Goal: Information Seeking & Learning: Learn about a topic

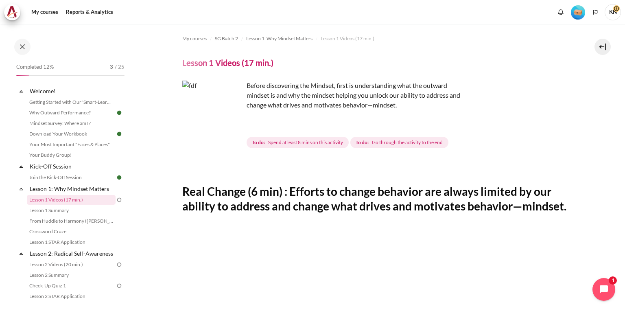
scroll to position [184, 0]
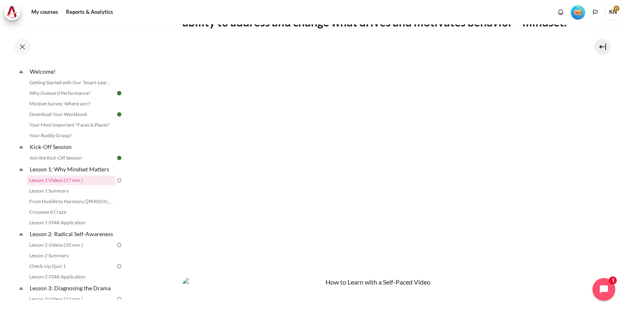
click at [577, 75] on section "My courses SG Batch 2 Lesson 1: Why Mindset Matters Lesson 1 Videos (17 min.) L…" at bounding box center [374, 167] width 489 height 655
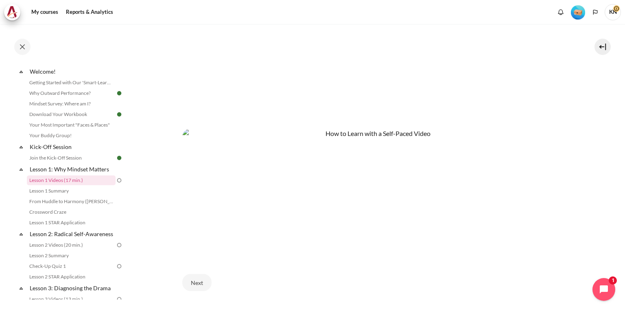
scroll to position [388, 0]
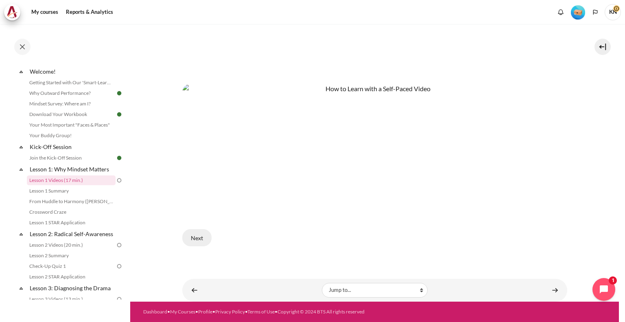
click at [200, 234] on button "Next" at bounding box center [196, 237] width 29 height 17
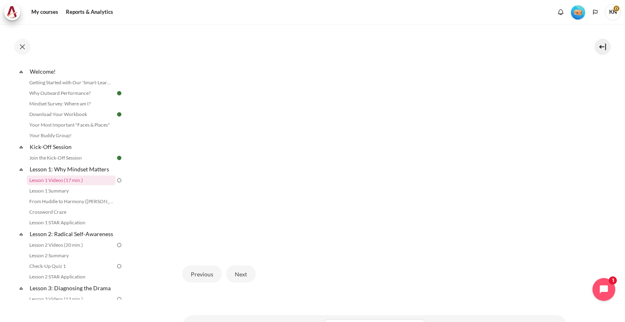
scroll to position [214, 0]
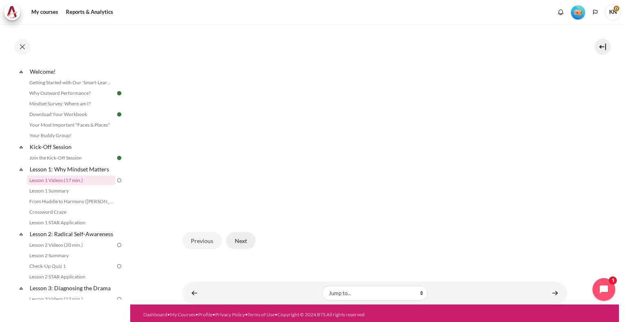
click at [235, 237] on button "Next" at bounding box center [240, 240] width 29 height 17
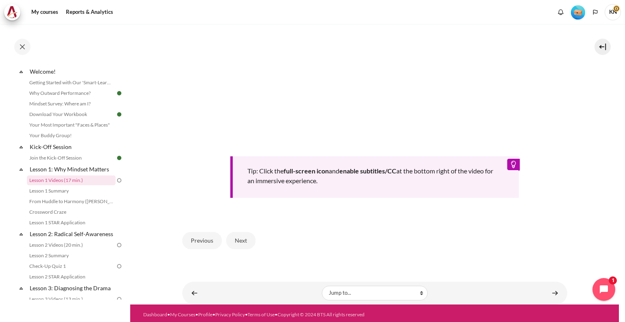
scroll to position [201, 0]
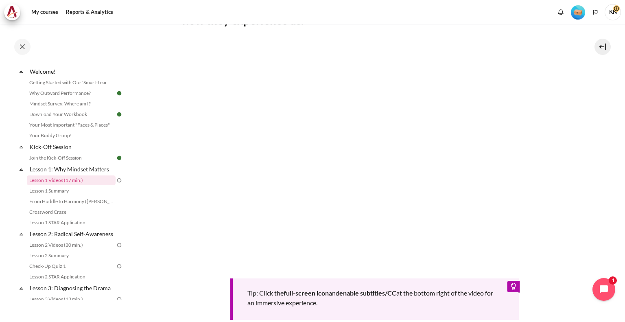
click at [571, 75] on section "My courses SG Batch 2 Lesson 1: Why Mindset Matters Lesson 1 Videos (17 min.) L…" at bounding box center [374, 125] width 489 height 604
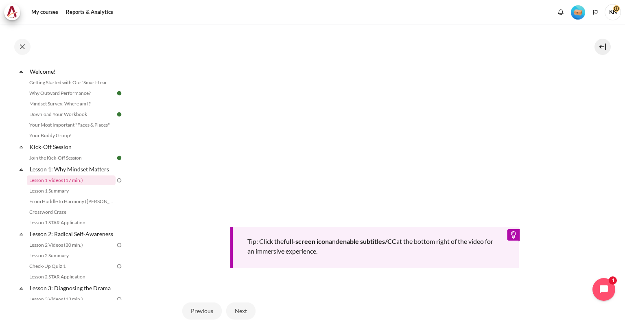
scroll to position [323, 0]
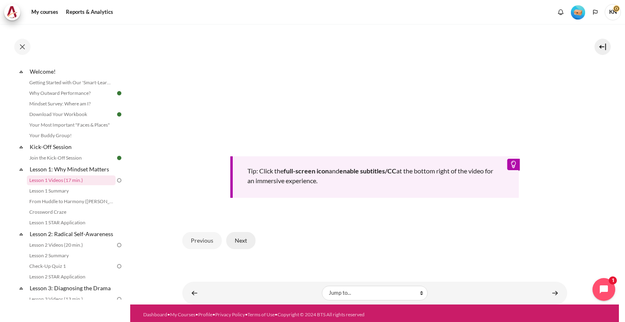
click at [246, 243] on button "Next" at bounding box center [240, 240] width 29 height 17
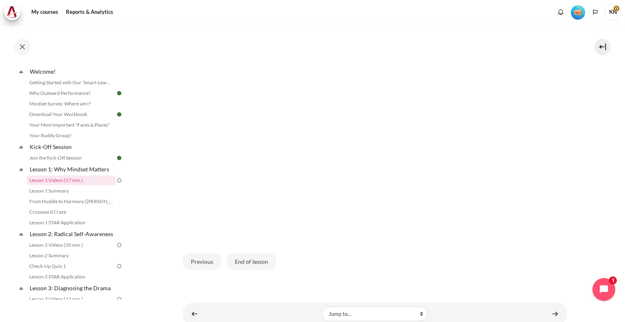
scroll to position [214, 0]
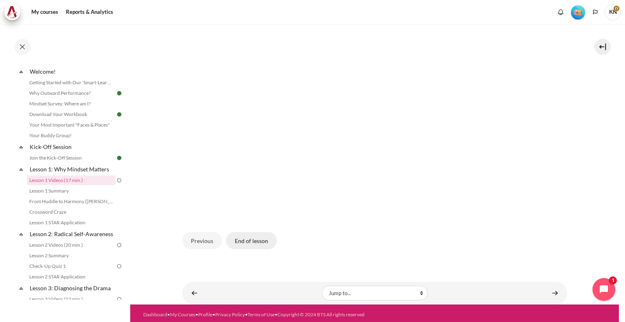
click at [245, 241] on button "End of lesson" at bounding box center [251, 240] width 50 height 17
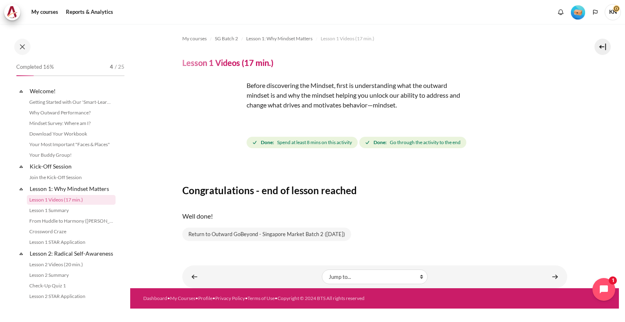
scroll to position [20, 0]
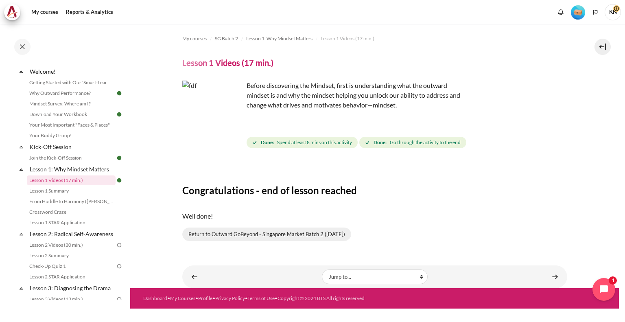
click at [212, 235] on link "Return to Outward GoBeyond - Singapore Market Batch 2 (Sep 2025)" at bounding box center [266, 235] width 169 height 14
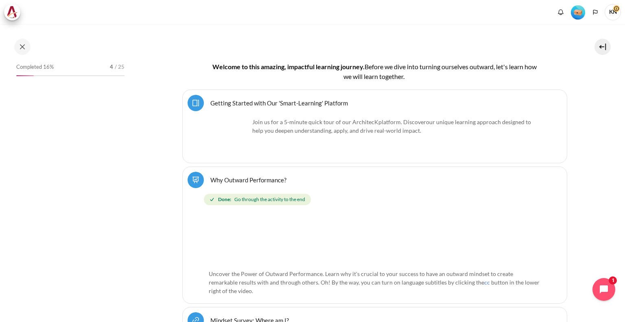
scroll to position [285, 0]
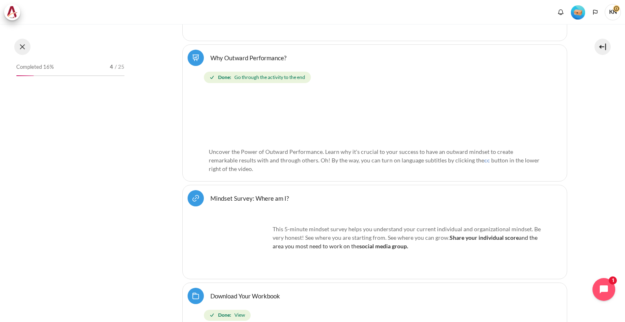
click at [26, 46] on button at bounding box center [22, 47] width 16 height 16
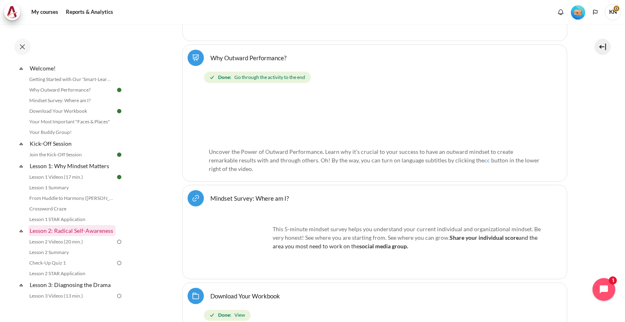
scroll to position [41, 0]
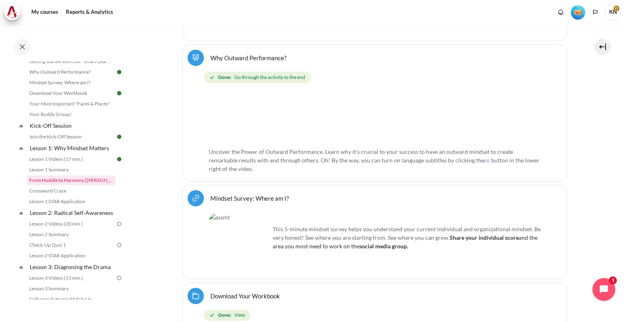
click at [72, 180] on link "From Huddle to Harmony ([PERSON_NAME]'s Story)" at bounding box center [71, 181] width 89 height 10
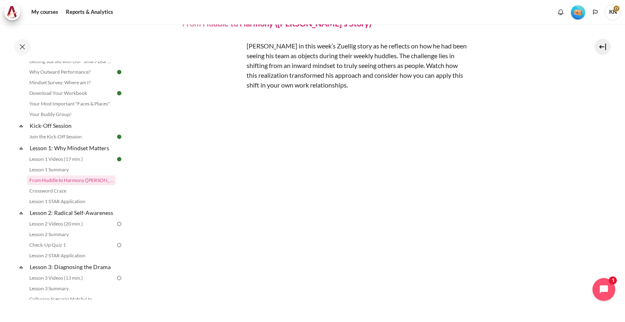
scroll to position [41, 0]
click at [568, 218] on section "My courses SG Batch 2 Lesson 1: Why Mindset Matters From Huddle to Harmony ([PE…" at bounding box center [374, 170] width 489 height 375
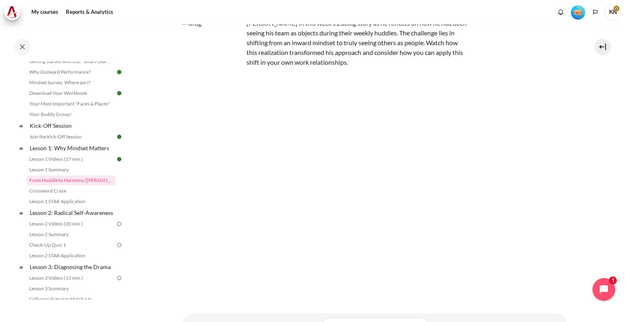
scroll to position [94, 0]
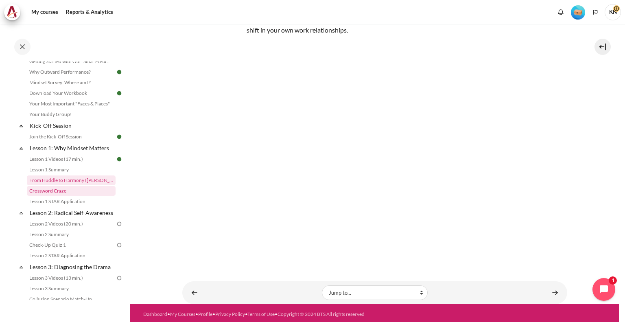
click at [72, 193] on link "Crossword Craze" at bounding box center [71, 191] width 89 height 10
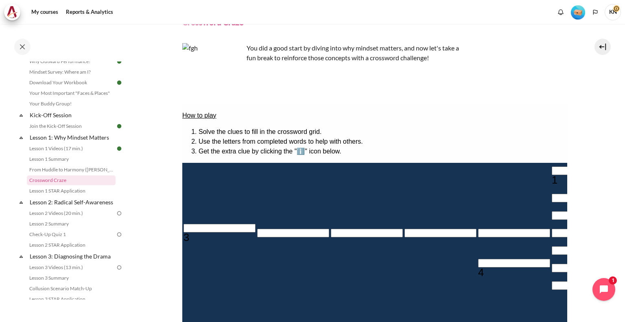
scroll to position [81, 0]
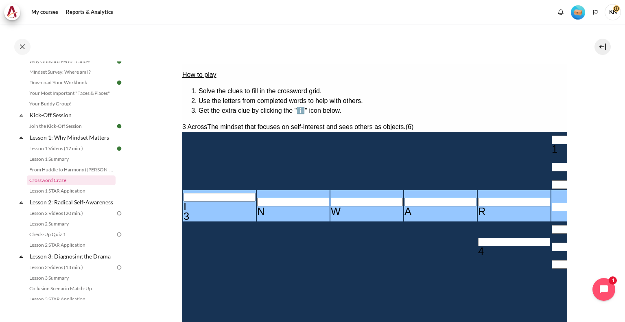
type input "INWARD"
type input "＿＿＿D＿＿＿"
type input "INWARD"
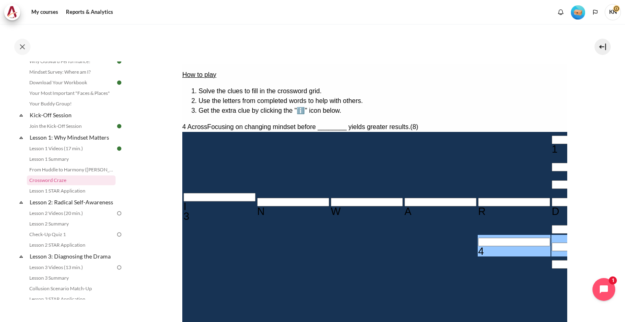
type input "BE＿＿＿＿＿＿"
type input "＿＿＿D＿E＿"
type input "BEHA＿＿＿＿"
type input "＿＿＿＿A＿＿"
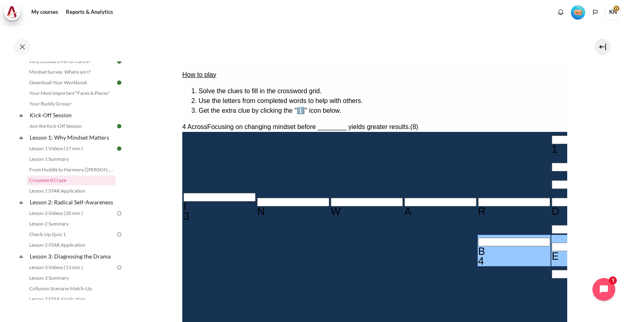
type input "BEHAVIOS"
type input "S＿＿＿＿＿＿"
type input "BEHAVIOR"
type input "R＿＿＿＿＿＿"
type input "BEHAVIOR"
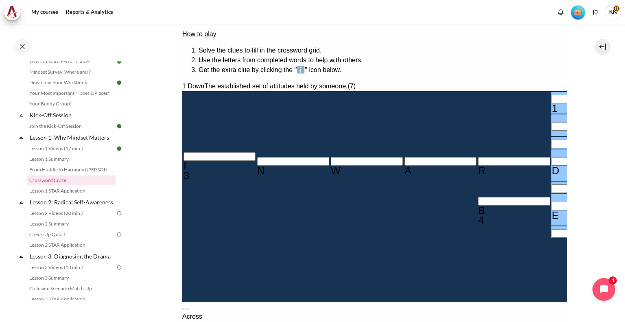
click at [438, 211] on div "1 Down The established set of attitudes held by someone. (7) 1 2 I 3 N W A R D …" at bounding box center [374, 279] width 385 height 397
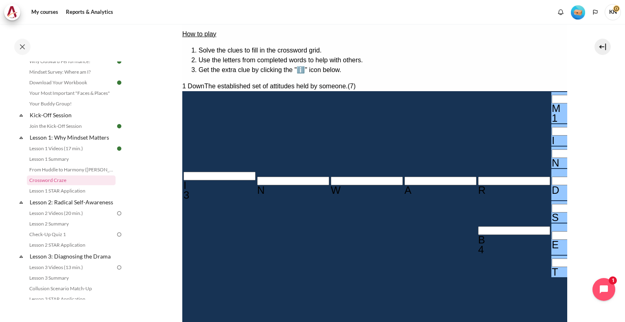
type input "MINDSET"
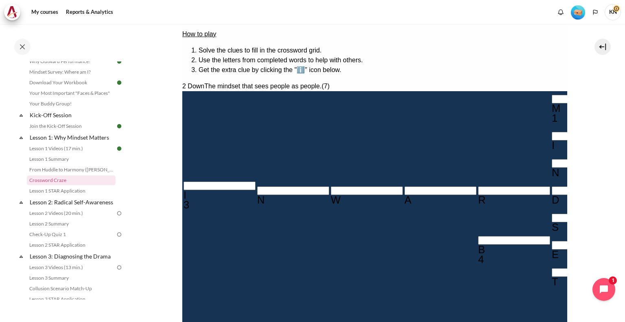
type input "OUWAr＿＿"
type input "BEHRVIOR"
type input "OUWA＿＿"
type input "BEH＿VIOR"
type input "OUTWa＿＿"
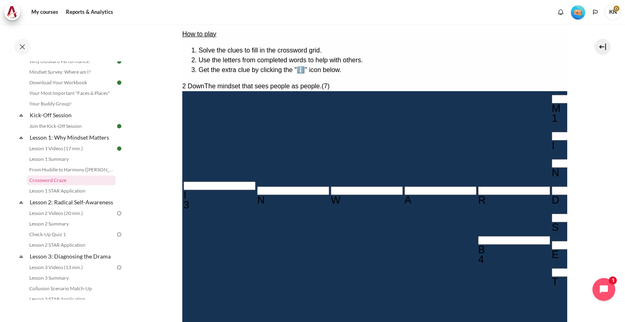
type input "BEHAVIOR"
type input "OUTWARD"
type input "RESULTS"
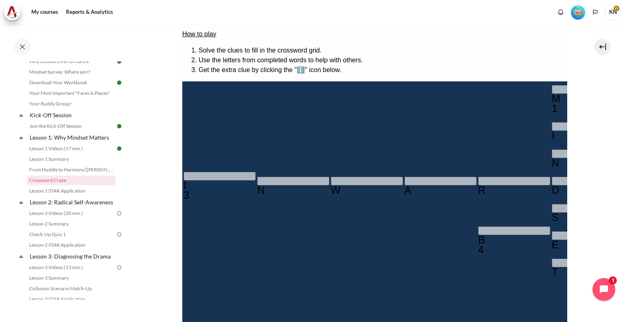
scroll to position [231, 0]
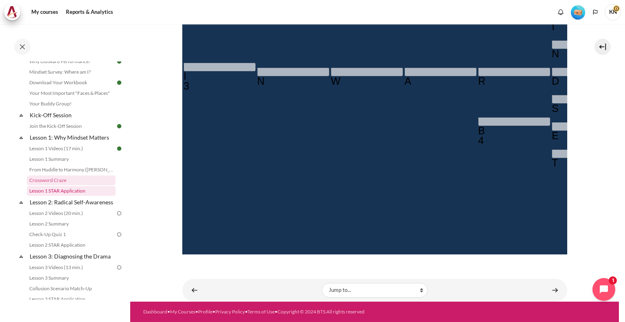
click at [59, 192] on link "Lesson 1 STAR Application" at bounding box center [71, 191] width 89 height 10
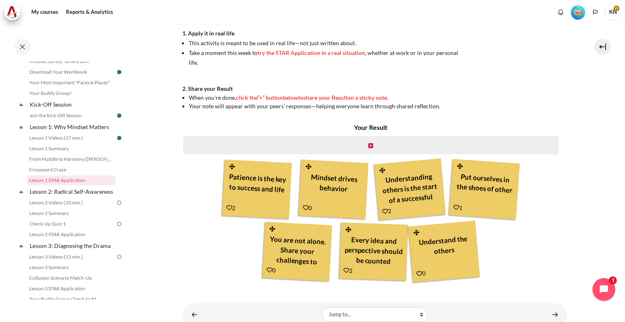
scroll to position [246, 0]
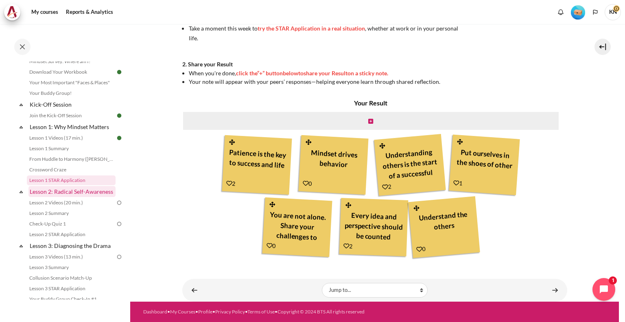
click at [53, 194] on link "Lesson 2: Radical Self-Awareness" at bounding box center [72, 191] width 87 height 11
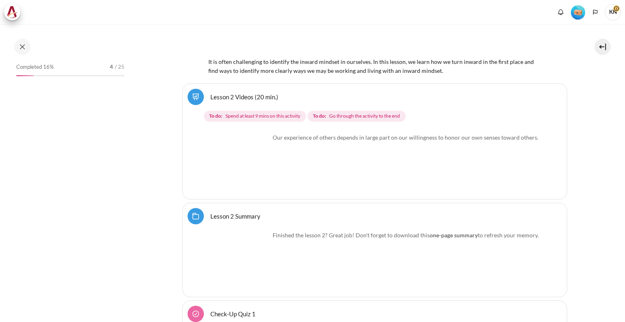
scroll to position [1933, 0]
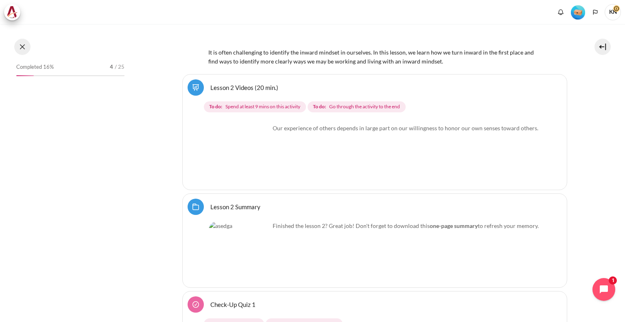
click at [21, 45] on button at bounding box center [22, 47] width 16 height 16
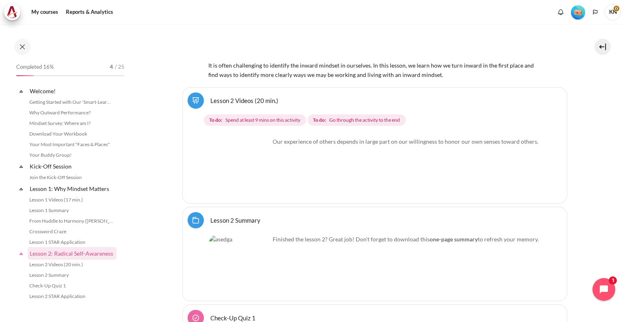
scroll to position [154, 0]
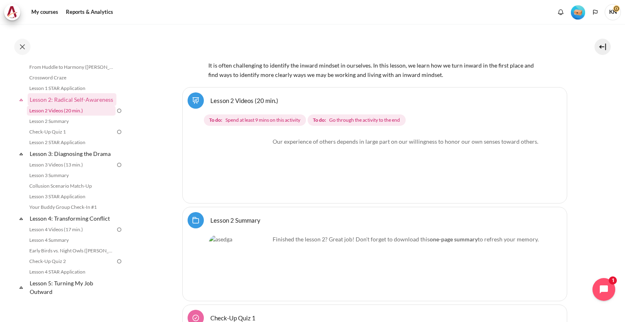
click at [71, 116] on link "Lesson 2 Videos (20 min.)" at bounding box center [71, 111] width 89 height 10
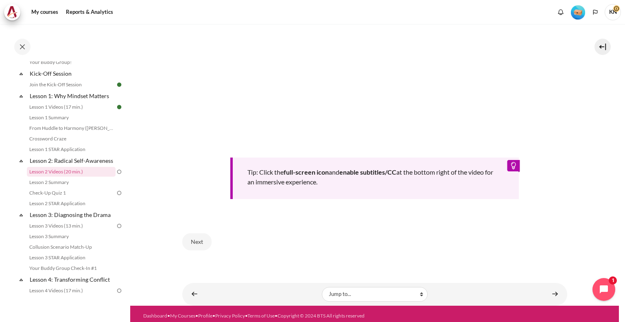
scroll to position [302, 0]
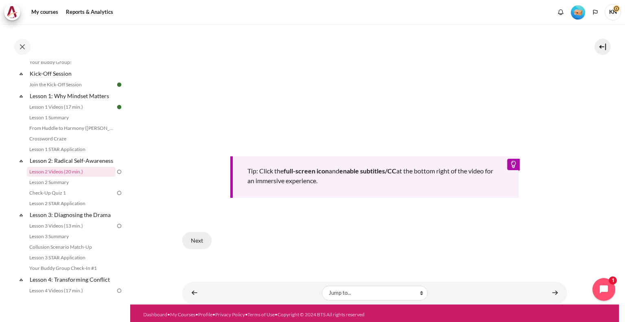
click at [203, 237] on button "Next" at bounding box center [196, 240] width 29 height 17
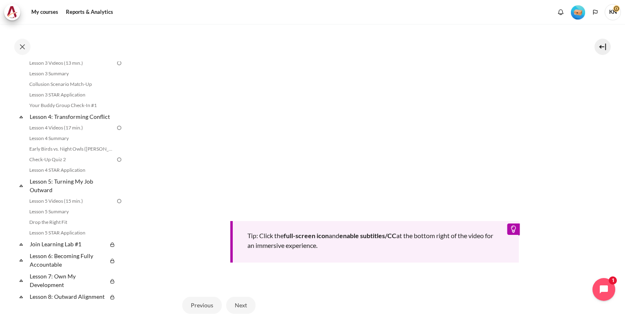
scroll to position [285, 0]
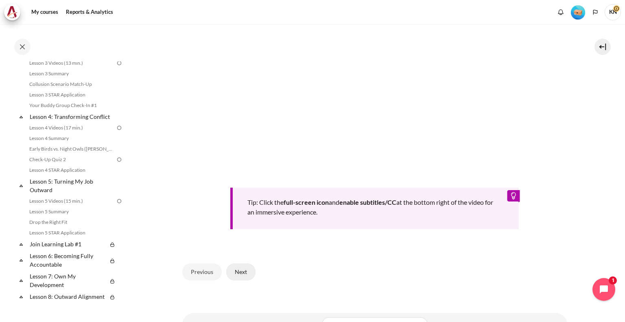
click at [252, 274] on button "Next" at bounding box center [240, 271] width 29 height 17
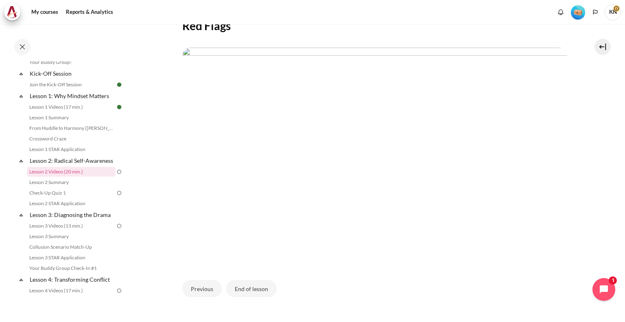
scroll to position [207, 0]
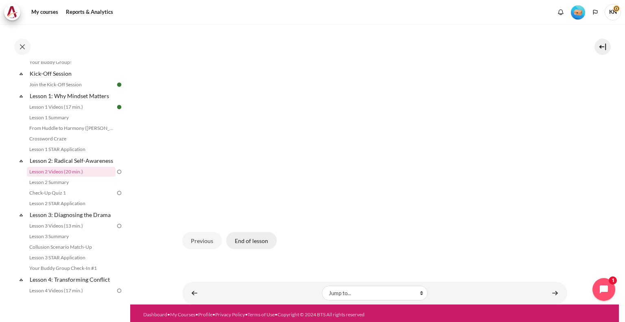
click at [255, 240] on button "End of lesson" at bounding box center [251, 240] width 50 height 17
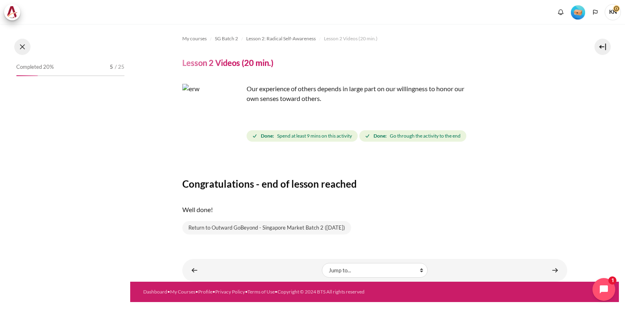
click at [24, 48] on button at bounding box center [22, 47] width 16 height 16
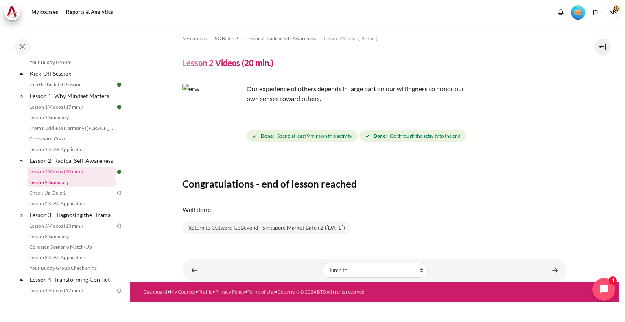
click at [61, 187] on link "Lesson 2 Summary" at bounding box center [71, 183] width 89 height 10
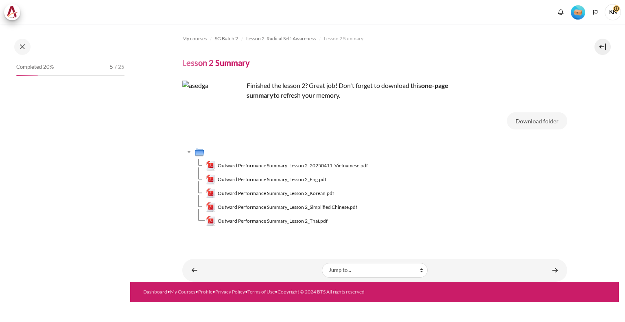
scroll to position [103, 0]
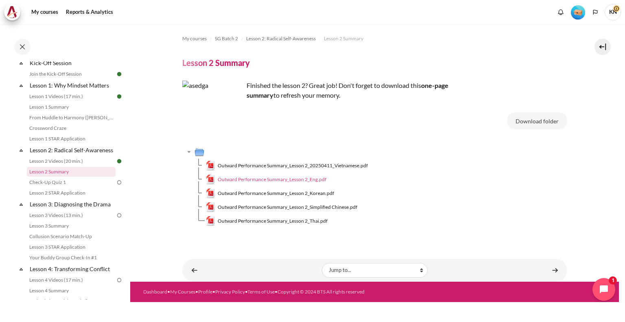
click at [310, 183] on link "Outward Performance Summary_Lesson 2_Eng.pdf" at bounding box center [266, 180] width 121 height 10
click at [66, 187] on link "Check-Up Quiz 1" at bounding box center [71, 183] width 89 height 10
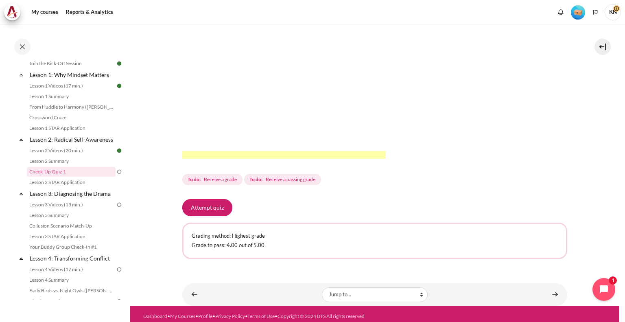
scroll to position [217, 0]
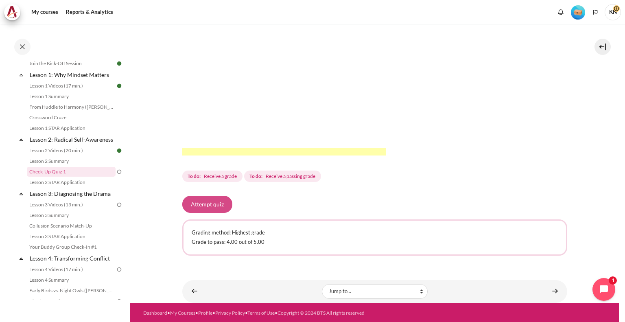
click at [218, 206] on button "Attempt quiz" at bounding box center [207, 204] width 50 height 17
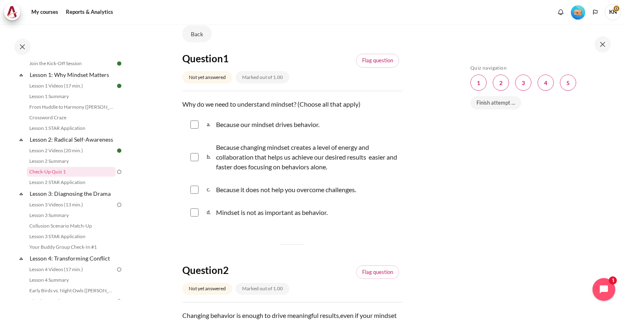
scroll to position [81, 0]
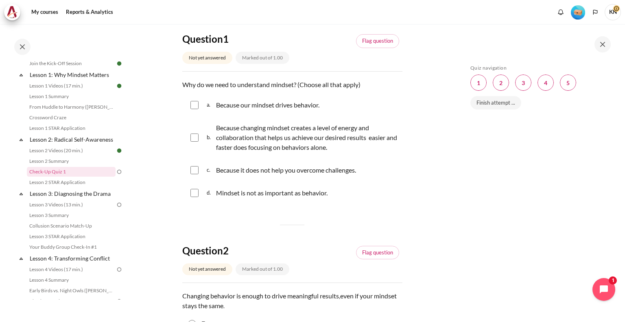
click at [195, 105] on input "Content" at bounding box center [195, 105] width 8 height 8
checkbox input "true"
click at [198, 145] on div "b. Because changing mindset creates a level of energy and collaboration that he…" at bounding box center [292, 137] width 220 height 41
click at [193, 134] on input "Content" at bounding box center [195, 138] width 8 height 8
checkbox input "true"
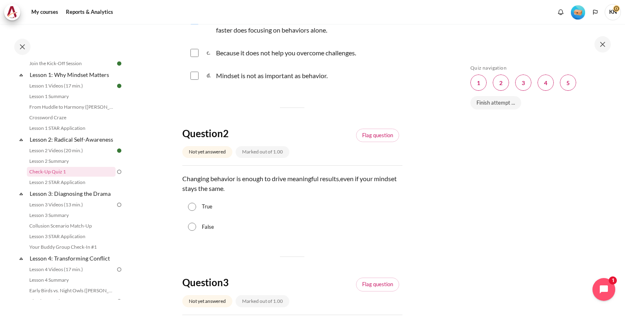
scroll to position [204, 0]
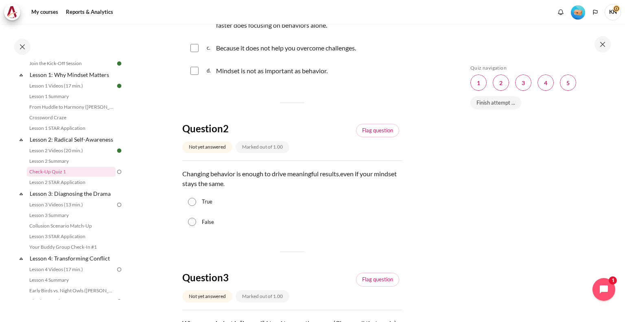
click at [187, 216] on div "False" at bounding box center [292, 222] width 220 height 20
click at [190, 221] on input "False" at bounding box center [192, 222] width 8 height 8
radio input "true"
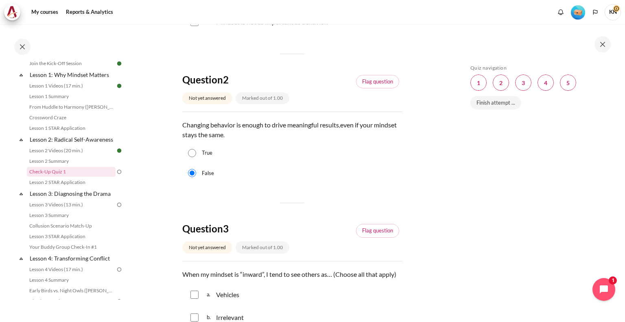
scroll to position [367, 0]
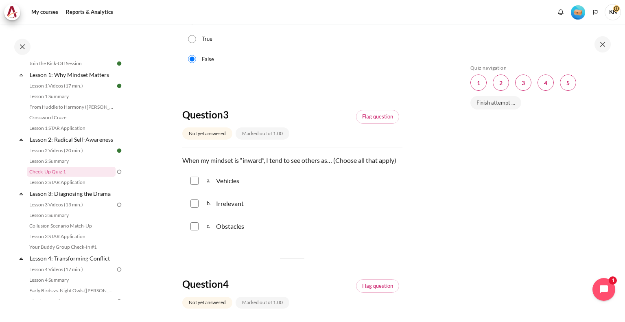
click at [197, 228] on input "Content" at bounding box center [195, 226] width 8 height 8
checkbox input "true"
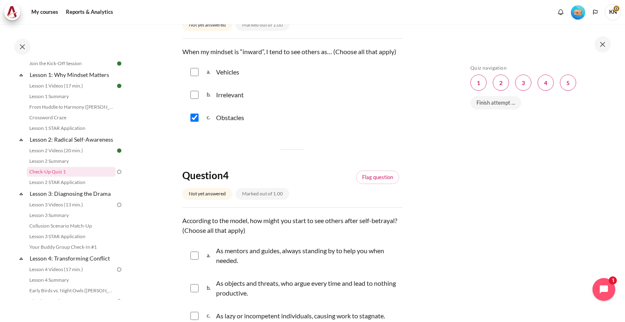
scroll to position [489, 0]
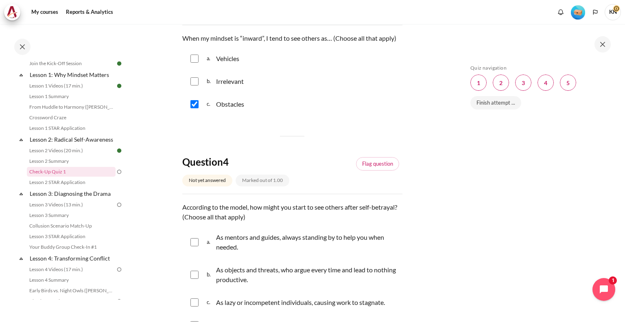
click at [192, 84] on input "Content" at bounding box center [195, 81] width 8 height 8
checkbox input "true"
click at [195, 60] on input "Content" at bounding box center [195, 59] width 8 height 8
checkbox input "true"
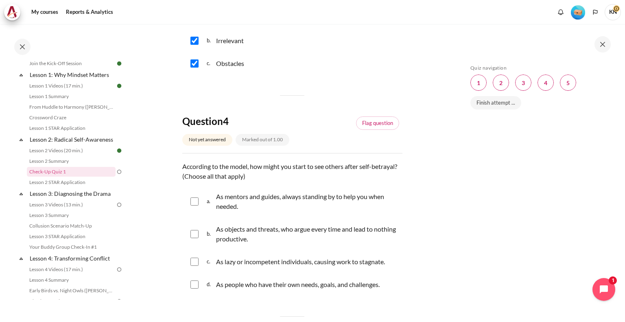
scroll to position [570, 0]
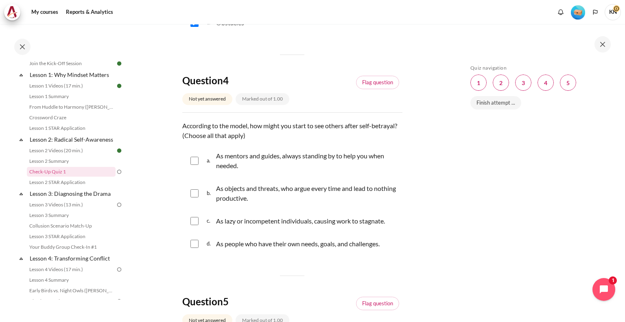
click at [198, 202] on div "b. As objects and threats, who argue every time and lead to nothing productive." at bounding box center [292, 193] width 220 height 31
click at [197, 191] on input "Content" at bounding box center [195, 193] width 8 height 8
checkbox input "true"
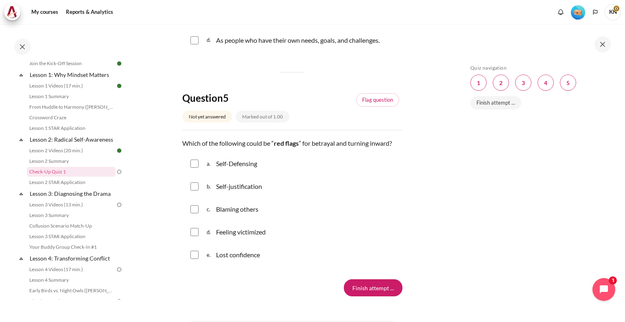
scroll to position [823, 0]
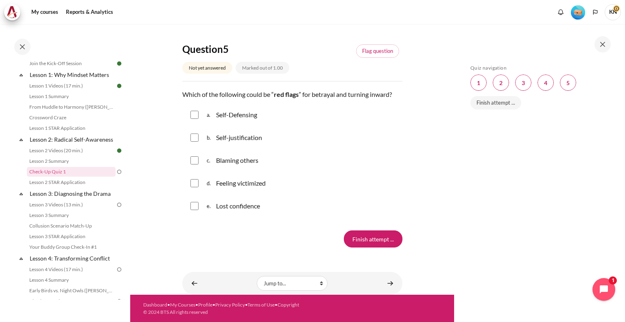
click at [194, 118] on input "Content" at bounding box center [195, 115] width 8 height 8
checkbox input "true"
click at [195, 140] on input "Content" at bounding box center [195, 138] width 8 height 8
checkbox input "true"
click at [193, 166] on div "c. Blaming others" at bounding box center [292, 160] width 220 height 21
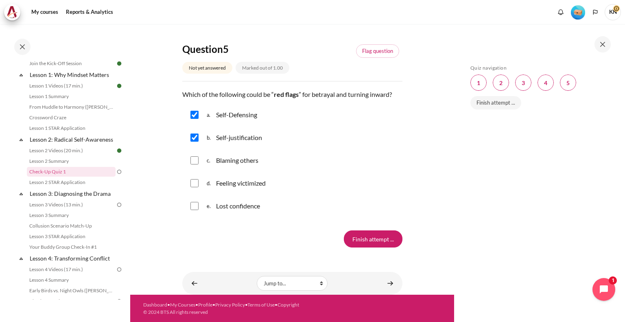
click at [195, 162] on input "Content" at bounding box center [195, 160] width 8 height 8
checkbox input "true"
click at [195, 177] on div "d. Feeling victimized" at bounding box center [292, 183] width 220 height 21
click at [195, 183] on input "Content" at bounding box center [195, 183] width 8 height 8
checkbox input "true"
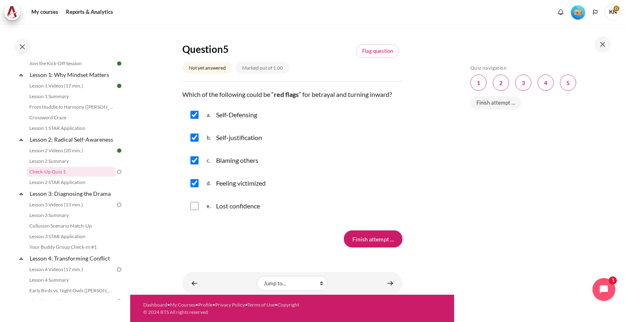
click at [198, 206] on input "Content" at bounding box center [195, 206] width 8 height 8
checkbox input "true"
click at [371, 242] on input "Finish attempt ..." at bounding box center [373, 238] width 59 height 17
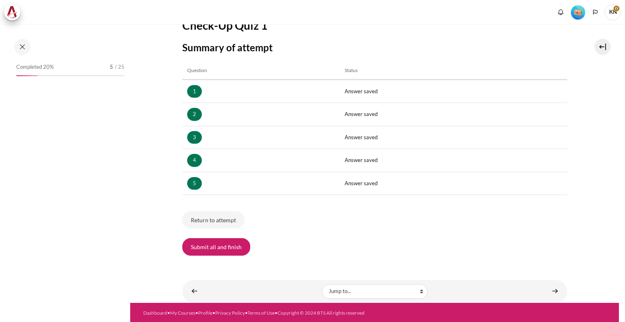
scroll to position [114, 0]
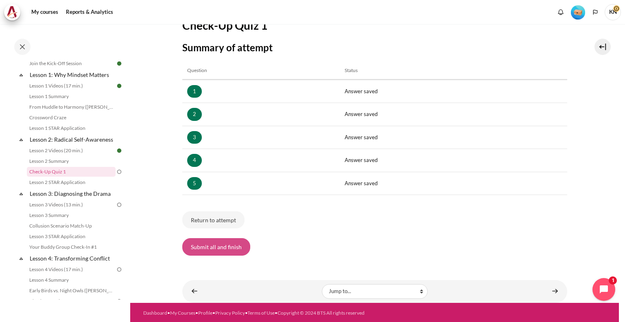
click at [228, 245] on button "Submit all and finish" at bounding box center [216, 246] width 68 height 17
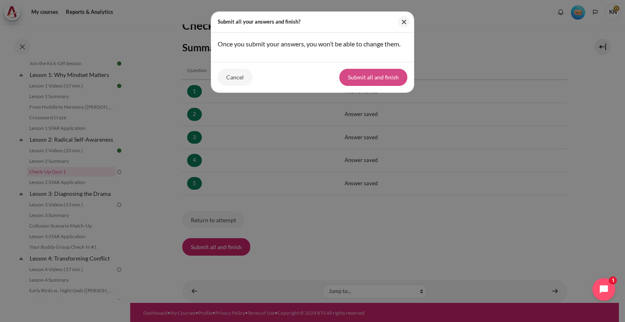
click at [388, 75] on button "Submit all and finish" at bounding box center [374, 77] width 68 height 17
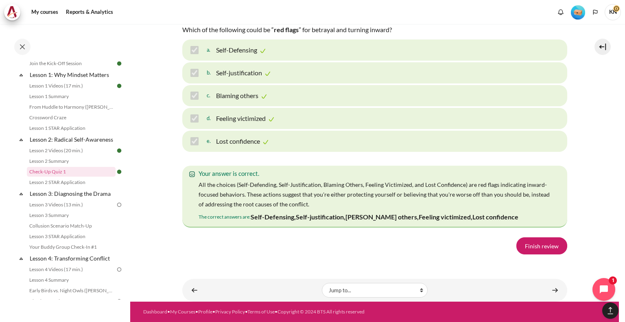
scroll to position [1332, 0]
click at [537, 246] on link "Finish review" at bounding box center [542, 245] width 51 height 17
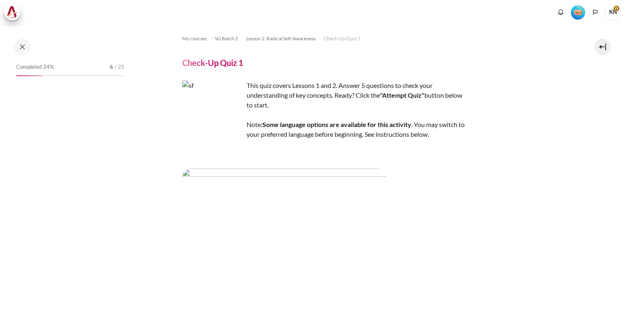
scroll to position [114, 0]
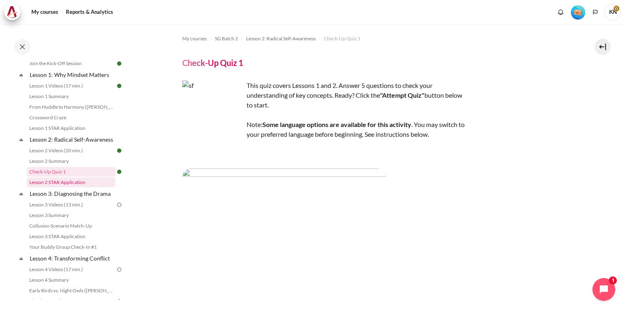
click at [66, 187] on link "Lesson 2 STAR Application" at bounding box center [71, 183] width 89 height 10
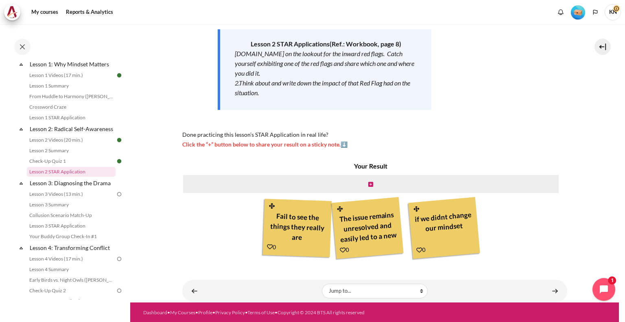
scroll to position [130, 0]
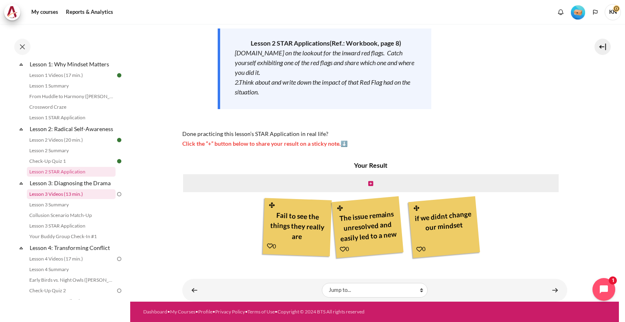
click at [72, 199] on link "Lesson 3 Videos (13 min.)" at bounding box center [71, 194] width 89 height 10
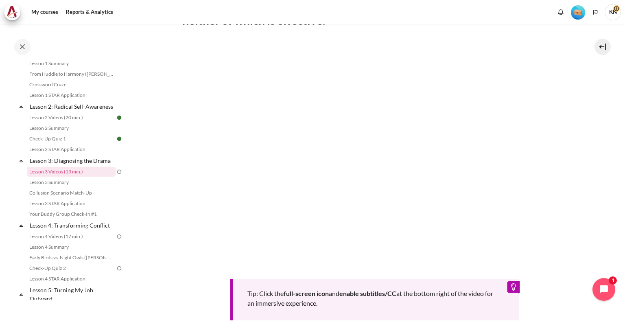
scroll to position [319, 0]
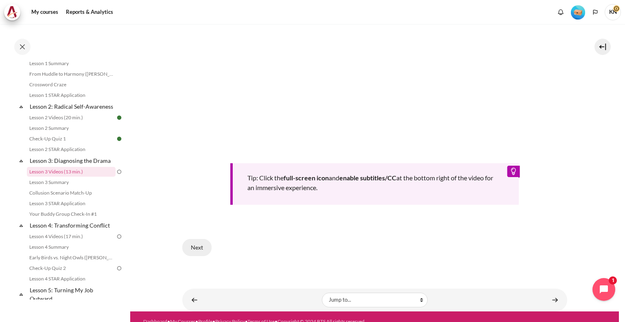
click at [195, 247] on button "Next" at bounding box center [196, 247] width 29 height 17
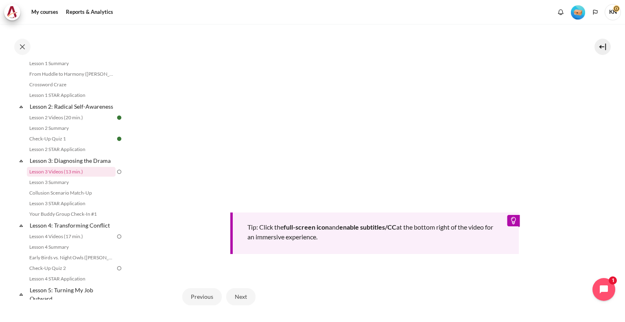
scroll to position [256, 0]
click at [240, 293] on button "Next" at bounding box center [240, 296] width 29 height 17
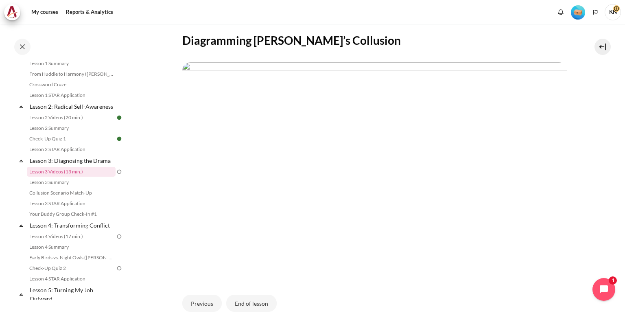
scroll to position [217, 0]
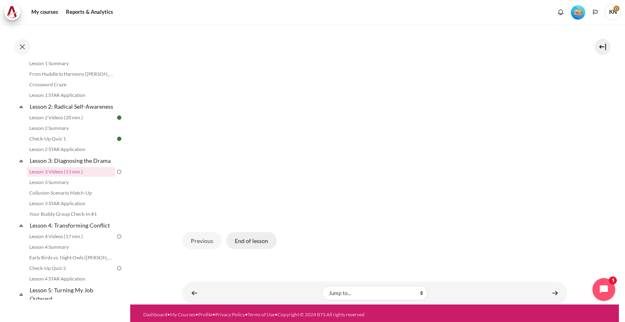
click at [252, 237] on button "End of lesson" at bounding box center [251, 240] width 50 height 17
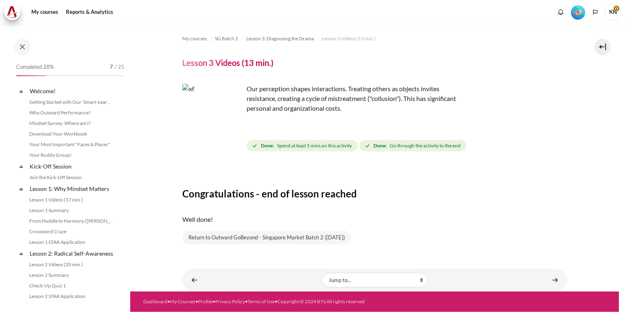
scroll to position [147, 0]
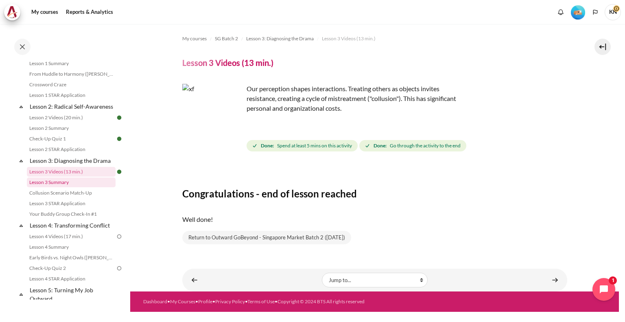
click at [79, 187] on link "Lesson 3 Summary" at bounding box center [71, 183] width 89 height 10
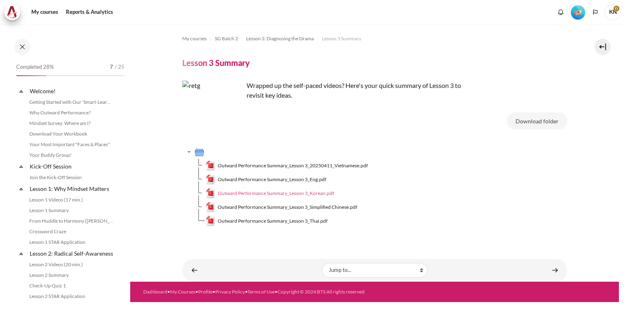
scroll to position [158, 0]
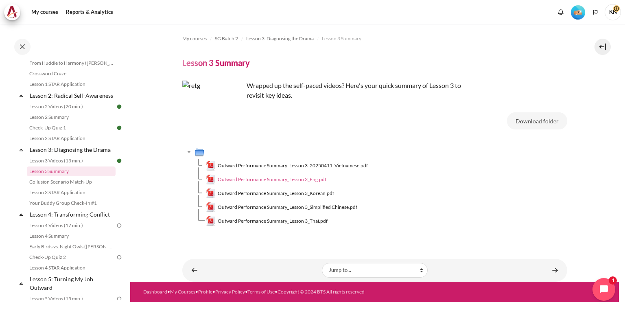
click at [320, 179] on span "Outward Performance Summary_Lesson 3_Eng.pdf" at bounding box center [272, 179] width 109 height 7
click at [66, 187] on link "Collusion Scenario Match-Up" at bounding box center [71, 182] width 89 height 10
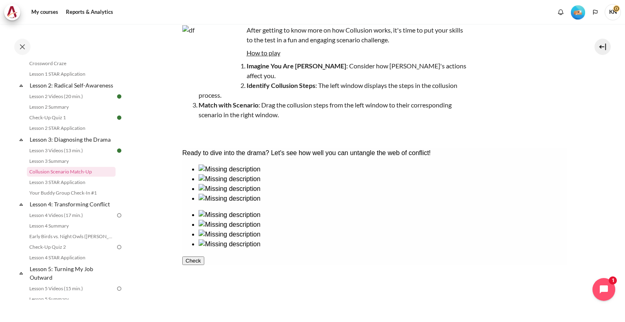
scroll to position [124, 0]
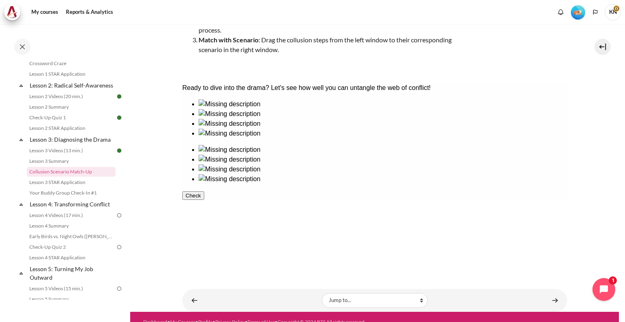
click at [403, 145] on ul at bounding box center [374, 164] width 385 height 39
click at [235, 109] on div at bounding box center [382, 109] width 369 height 0
click at [406, 155] on div at bounding box center [382, 155] width 369 height 0
click at [233, 138] on div at bounding box center [382, 138] width 369 height 0
click at [397, 194] on div at bounding box center [382, 194] width 369 height 0
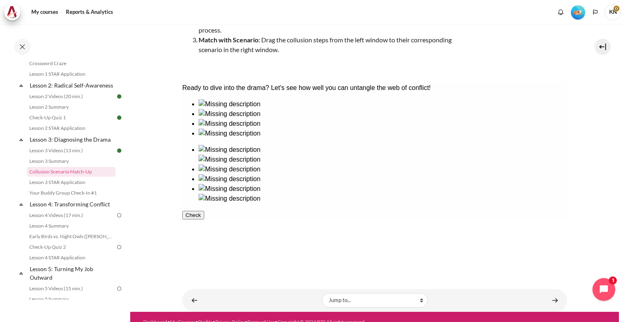
click at [329, 129] on div at bounding box center [382, 129] width 369 height 0
click at [506, 184] on div at bounding box center [382, 184] width 369 height 0
click at [267, 119] on div at bounding box center [382, 119] width 369 height 0
click at [452, 174] on div at bounding box center [382, 174] width 369 height 0
click at [202, 237] on button "Check" at bounding box center [193, 234] width 22 height 9
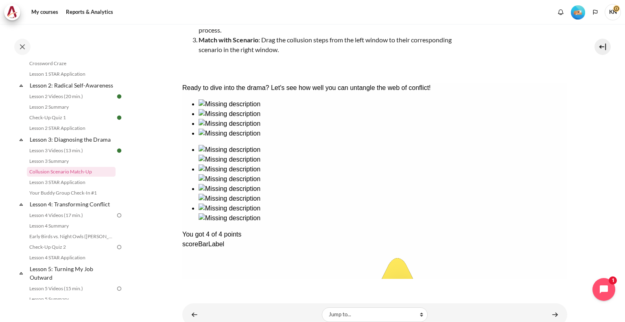
scroll to position [138, 0]
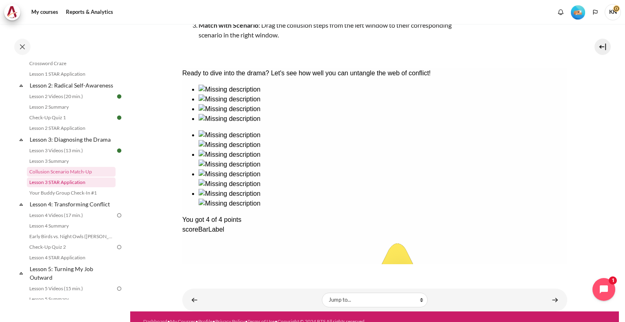
click at [88, 187] on link "Lesson 3 STAR Application" at bounding box center [71, 183] width 89 height 10
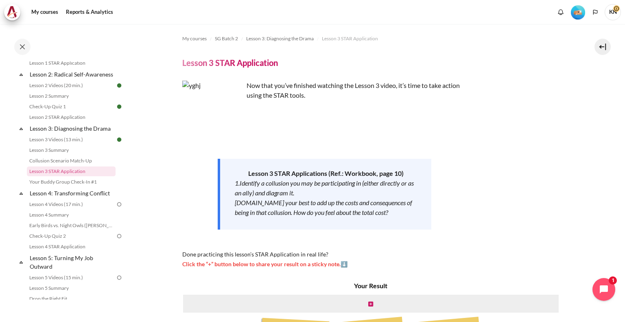
scroll to position [71, 0]
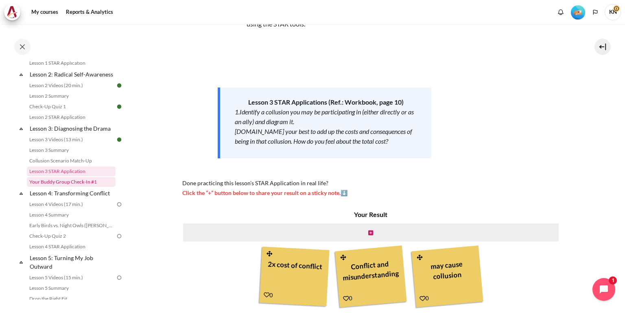
click at [93, 187] on link "Your Buddy Group Check-In #1" at bounding box center [71, 182] width 89 height 10
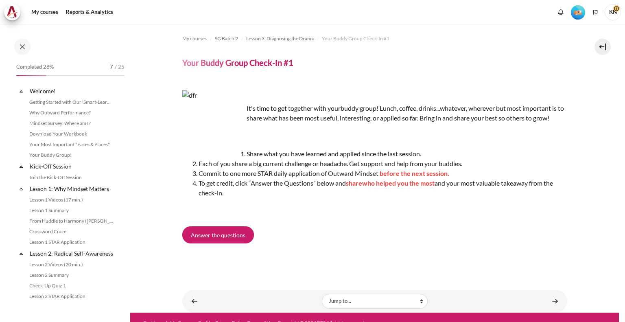
scroll to position [189, 0]
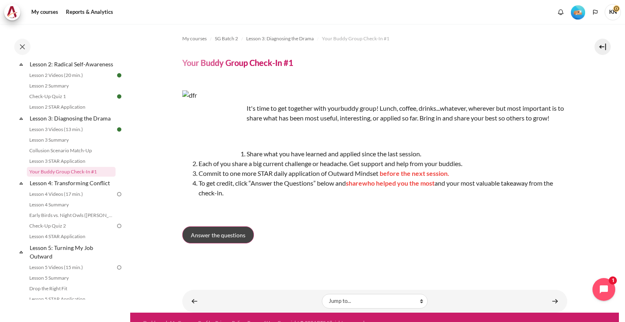
click at [230, 235] on span "Answer the questions" at bounding box center [218, 235] width 55 height 9
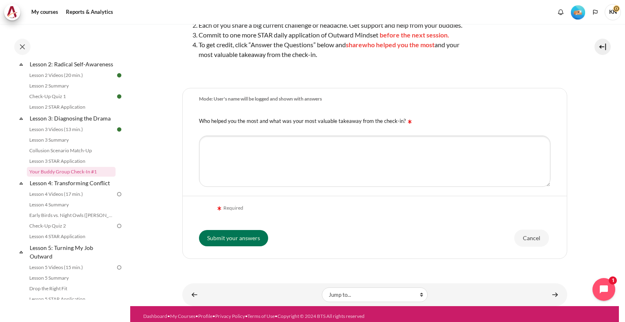
scroll to position [155, 0]
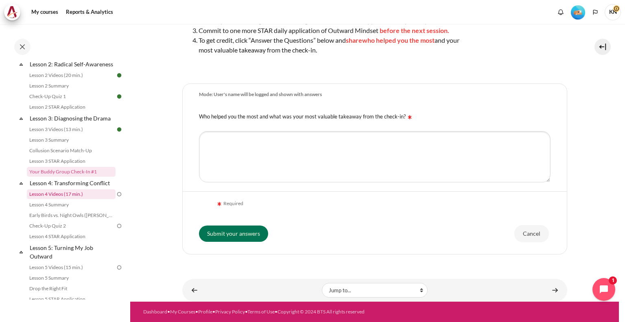
click at [72, 199] on link "Lesson 4 Videos (17 min.)" at bounding box center [71, 194] width 89 height 10
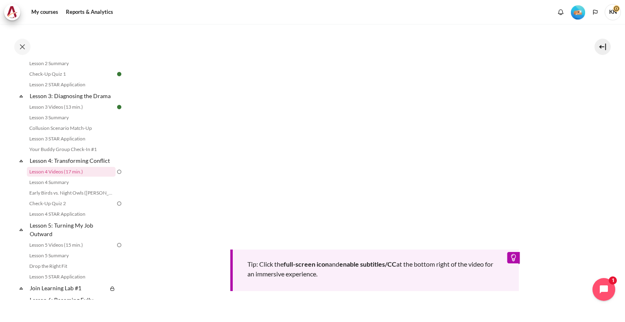
scroll to position [302, 0]
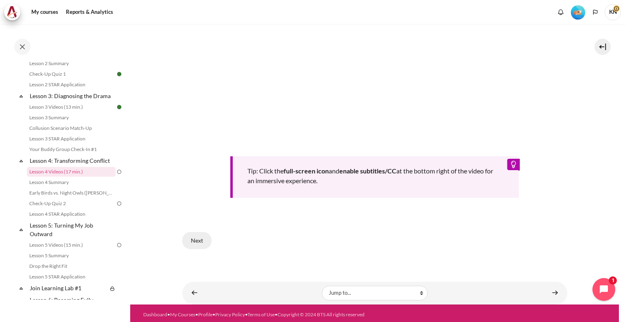
click at [193, 236] on button "Next" at bounding box center [196, 240] width 29 height 17
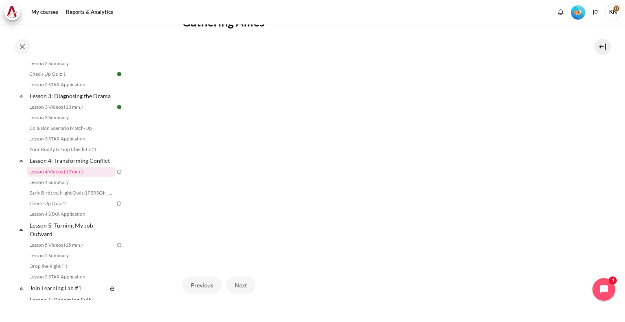
scroll to position [163, 0]
click at [237, 278] on button "Next" at bounding box center [240, 284] width 29 height 17
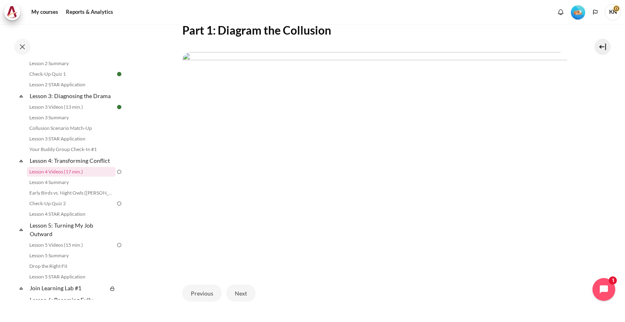
scroll to position [156, 0]
click at [236, 283] on button "Next" at bounding box center [240, 291] width 29 height 17
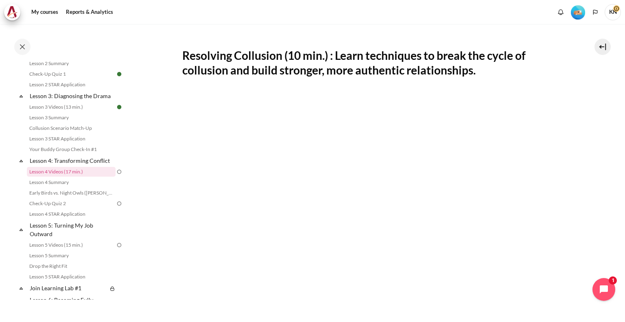
scroll to position [140, 0]
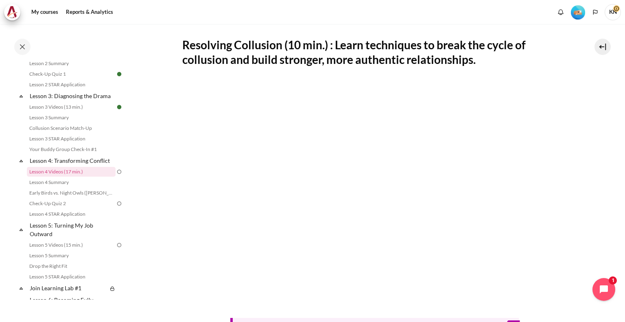
click at [595, 175] on section "My courses SG Batch 2 Lesson 4: Transforming Conflict Lesson 4 Videos (17 min.)…" at bounding box center [374, 175] width 489 height 582
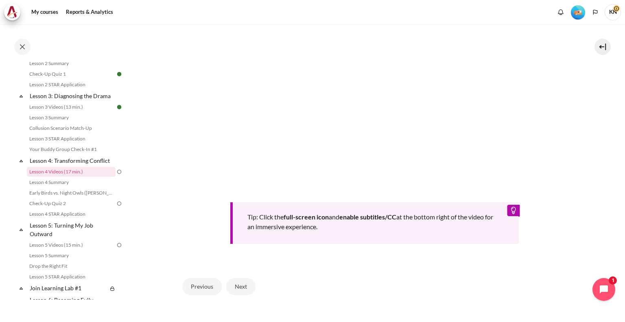
scroll to position [256, 0]
click at [245, 279] on button "Next" at bounding box center [240, 286] width 29 height 17
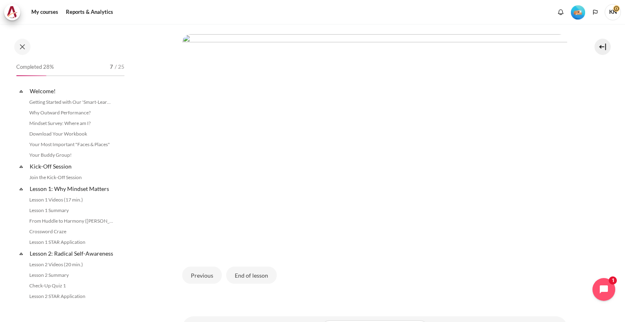
scroll to position [212, 0]
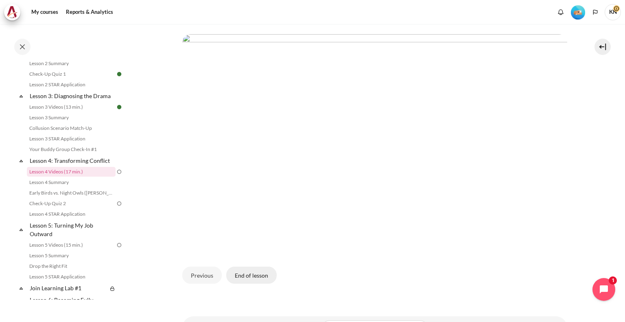
click at [246, 275] on button "End of lesson" at bounding box center [251, 275] width 50 height 17
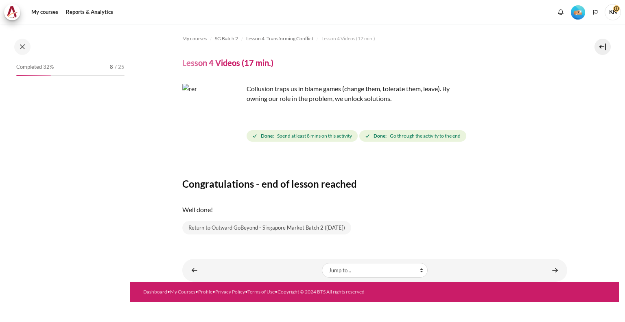
scroll to position [212, 0]
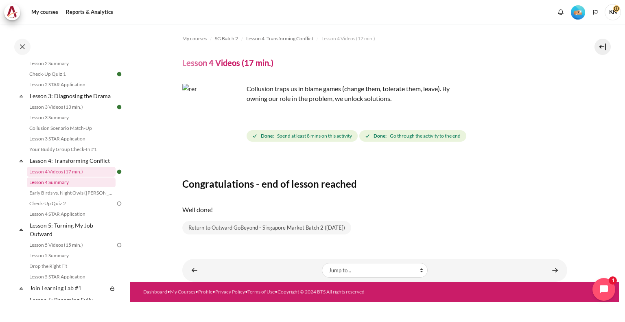
click at [81, 187] on link "Lesson 4 Summary" at bounding box center [71, 183] width 89 height 10
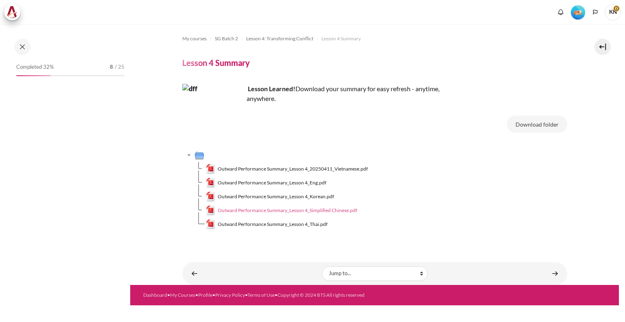
scroll to position [223, 0]
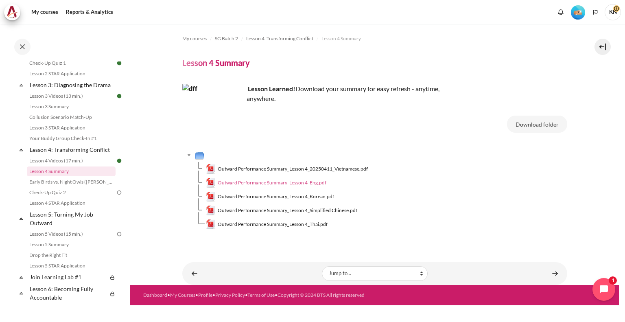
click at [270, 184] on span "Outward Performance Summary_Lesson 4_Eng.pdf" at bounding box center [272, 182] width 109 height 7
click at [54, 187] on link "Early Birds vs. Night Owls ([PERSON_NAME]'s Story)" at bounding box center [71, 182] width 89 height 10
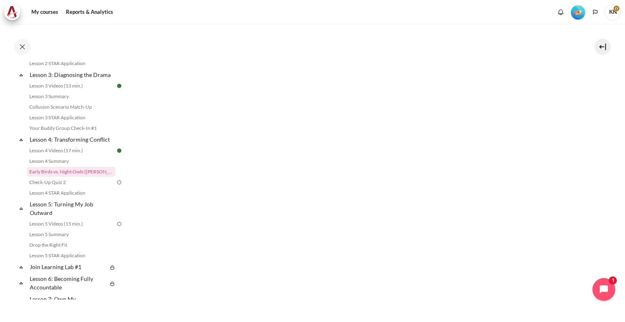
scroll to position [542, 0]
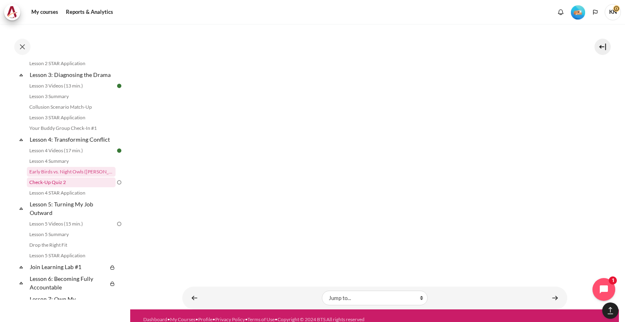
click at [90, 187] on link "Check-Up Quiz 2" at bounding box center [71, 183] width 89 height 10
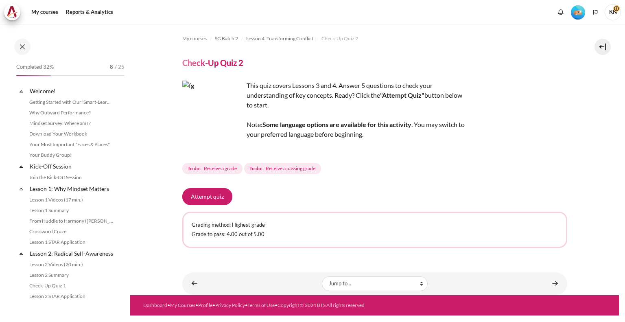
scroll to position [244, 0]
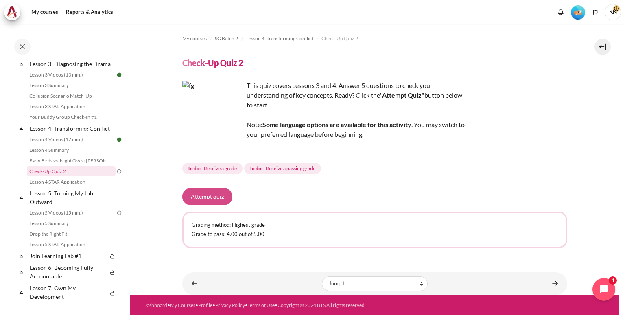
click at [207, 199] on button "Attempt quiz" at bounding box center [207, 196] width 50 height 17
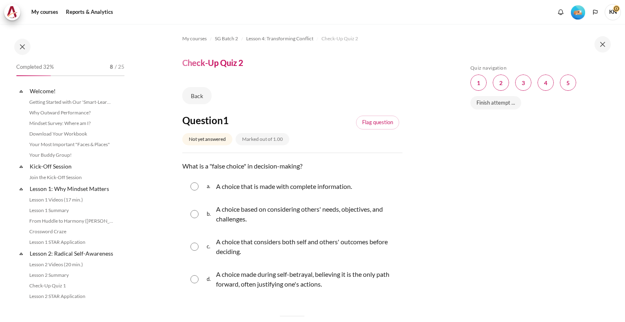
scroll to position [244, 0]
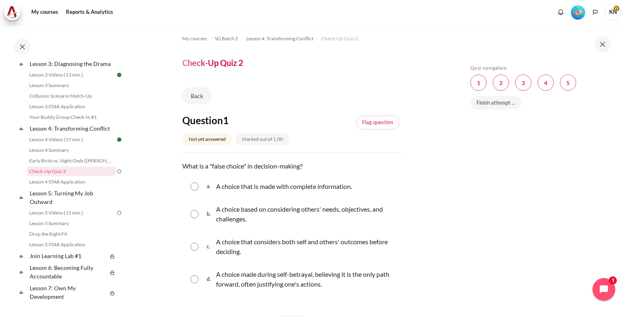
click at [193, 281] on input "Content" at bounding box center [195, 279] width 8 height 8
radio input "true"
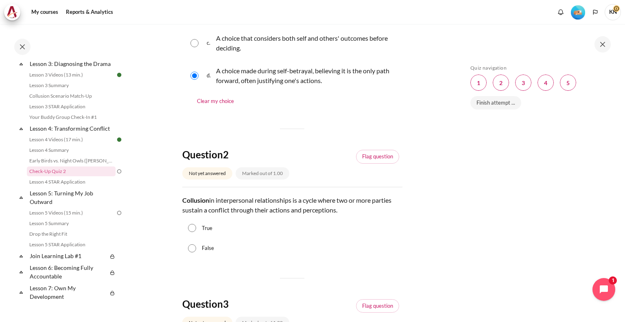
scroll to position [205, 0]
click at [194, 225] on input "True" at bounding box center [192, 227] width 8 height 8
radio input "true"
click at [194, 225] on input "True" at bounding box center [192, 227] width 8 height 8
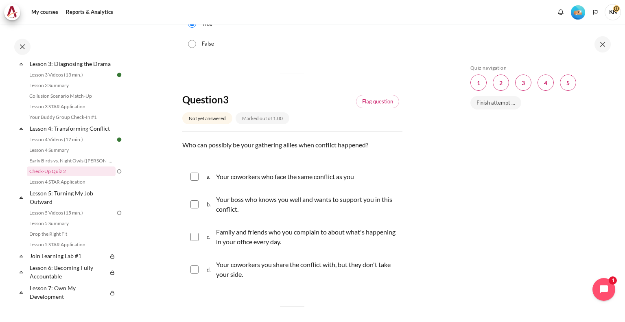
scroll to position [408, 0]
click at [193, 179] on input "Content" at bounding box center [195, 177] width 8 height 8
checkbox input "true"
click at [191, 205] on input "Content" at bounding box center [195, 204] width 8 height 8
checkbox input "true"
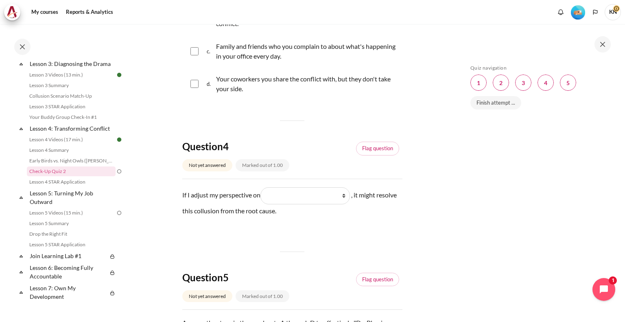
scroll to position [594, 0]
click at [299, 193] on select "What they do What I see and feel about what they do What I do What they see and…" at bounding box center [306, 195] width 90 height 17
select select "2"
click at [263, 187] on select "What they do What I see and feel about what they do What I do What they see and…" at bounding box center [306, 195] width 90 height 17
click at [327, 238] on div "Question 1 Not yet answered Marked out of 1.00 Flag question Question text What…" at bounding box center [292, 17] width 220 height 995
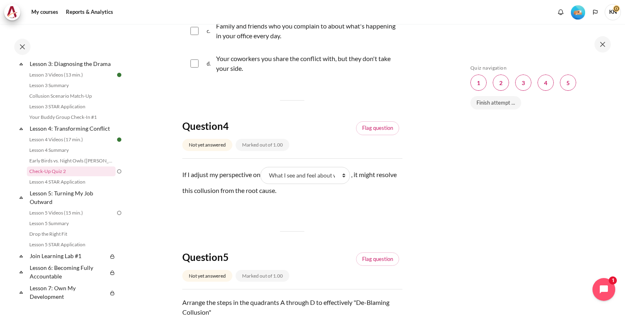
scroll to position [617, 0]
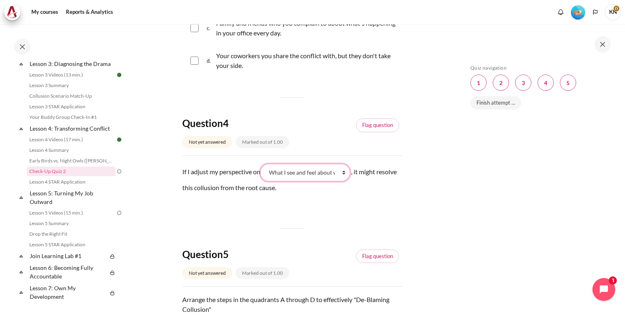
click at [334, 170] on select "What they do What I see and feel about what they do What I do What they see and…" at bounding box center [306, 172] width 90 height 17
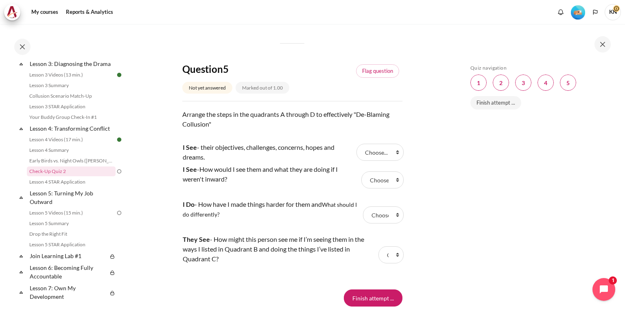
scroll to position [803, 0]
click at [383, 150] on select "Choose... B D C A" at bounding box center [380, 151] width 47 height 17
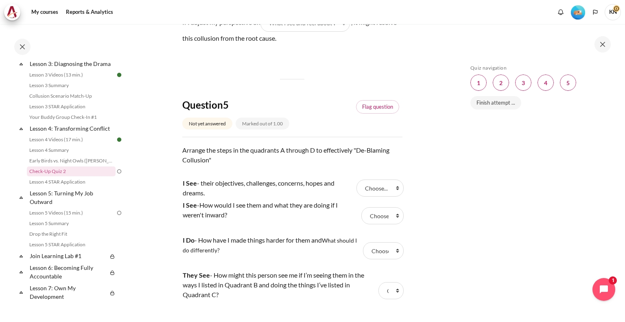
scroll to position [861, 0]
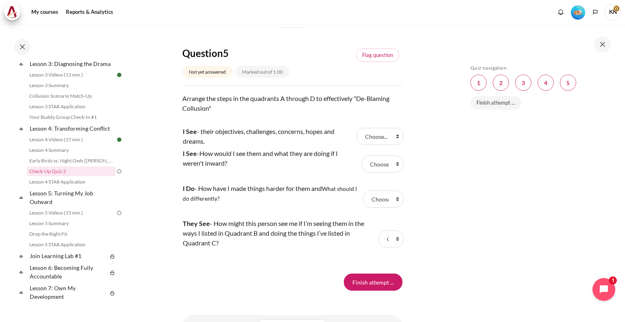
scroll to position [818, 0]
click at [388, 143] on select "Choose... B D C A" at bounding box center [380, 136] width 47 height 17
click at [383, 245] on select "Choose... B D C A" at bounding box center [391, 239] width 25 height 17
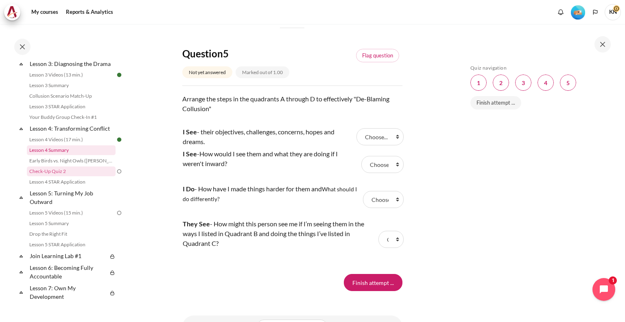
click at [65, 155] on link "Lesson 4 Summary" at bounding box center [71, 150] width 89 height 10
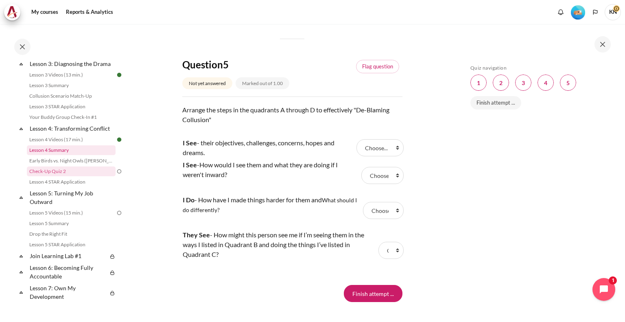
scroll to position [807, 0]
drag, startPoint x: 380, startPoint y: 174, endPoint x: 376, endPoint y: 226, distance: 52.3
click at [376, 226] on tbody "I See - their objectives, challenges, concerns, hopes and dreams. Answer 1 Ques…" at bounding box center [292, 204] width 220 height 135
select select "4"
click at [362, 167] on select "Choose... B D C A" at bounding box center [383, 175] width 42 height 17
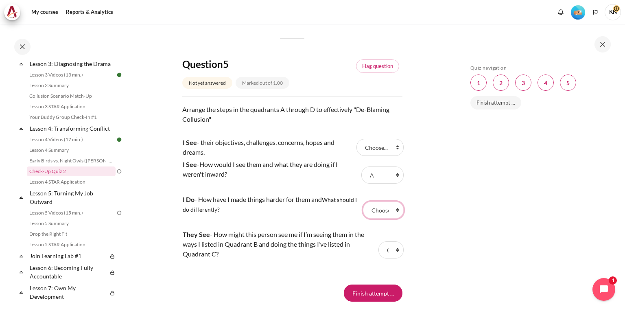
click at [377, 206] on select "Choose... B D C A" at bounding box center [383, 210] width 40 height 17
select select "1"
click at [363, 202] on select "Choose... B D C A" at bounding box center [383, 210] width 40 height 17
click at [389, 146] on select "Choose... B D C A" at bounding box center [380, 147] width 47 height 17
select select "3"
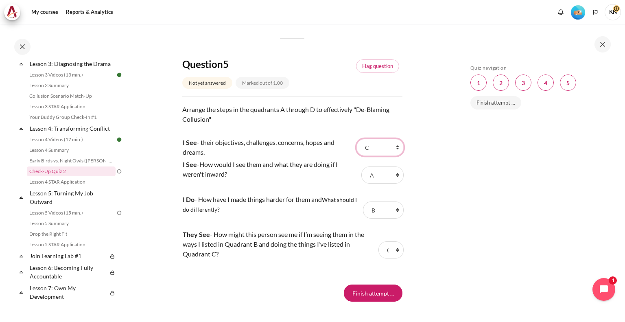
click at [357, 139] on select "Choose... B D C A" at bounding box center [380, 147] width 47 height 17
click at [383, 248] on select "Choose... B D C A" at bounding box center [391, 249] width 25 height 17
select select "2"
click at [379, 241] on select "Choose... B D C A" at bounding box center [391, 249] width 25 height 17
click at [372, 294] on input "Finish attempt ..." at bounding box center [373, 293] width 59 height 17
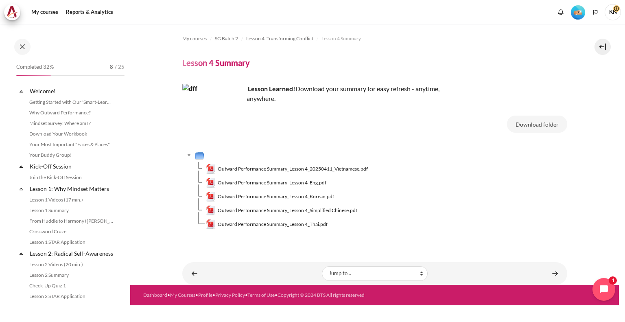
scroll to position [223, 0]
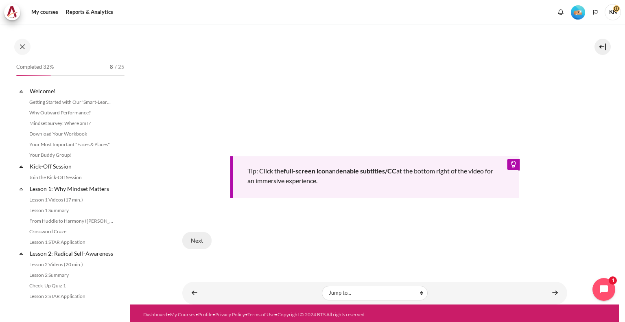
scroll to position [212, 0]
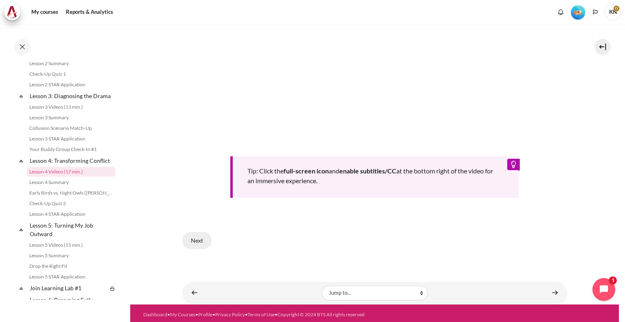
click at [193, 236] on button "Next" at bounding box center [196, 240] width 29 height 17
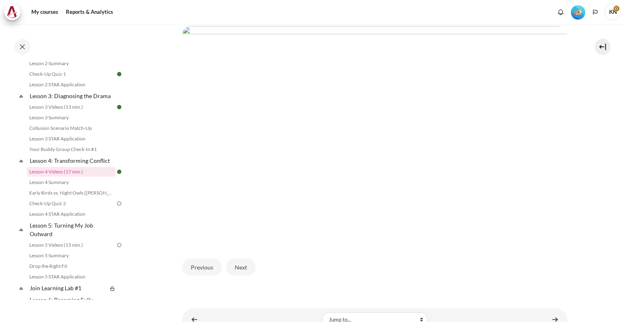
scroll to position [207, 0]
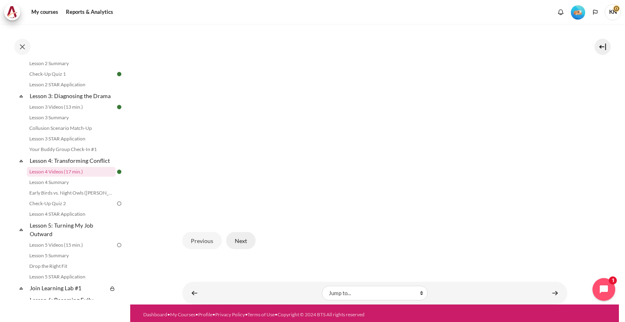
click at [248, 237] on button "Next" at bounding box center [240, 240] width 29 height 17
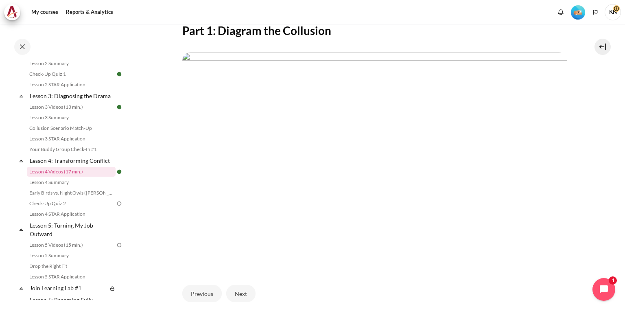
scroll to position [207, 0]
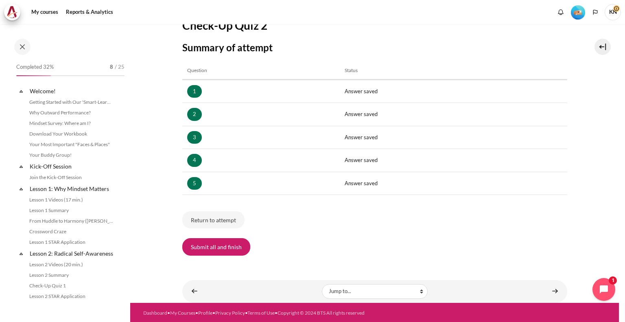
scroll to position [244, 0]
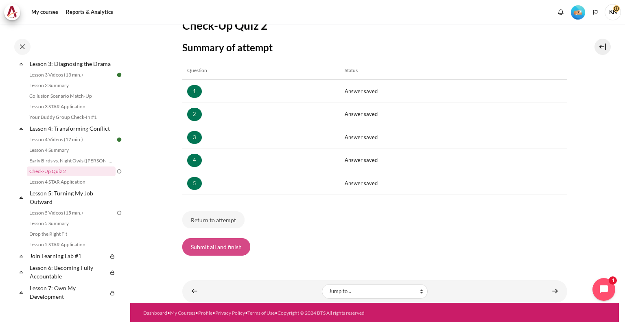
click at [225, 242] on button "Submit all and finish" at bounding box center [216, 246] width 68 height 17
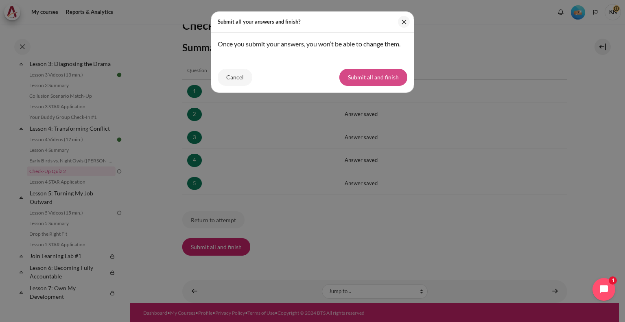
click at [385, 77] on button "Submit all and finish" at bounding box center [374, 77] width 68 height 17
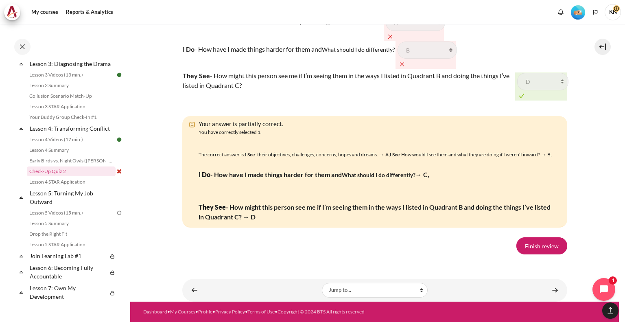
scroll to position [1408, 0]
click at [534, 240] on link "Finish review" at bounding box center [542, 245] width 51 height 17
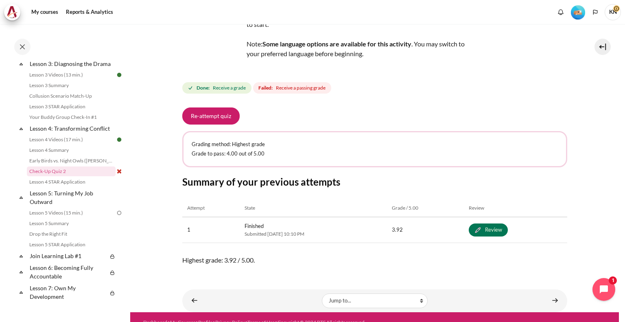
scroll to position [90, 0]
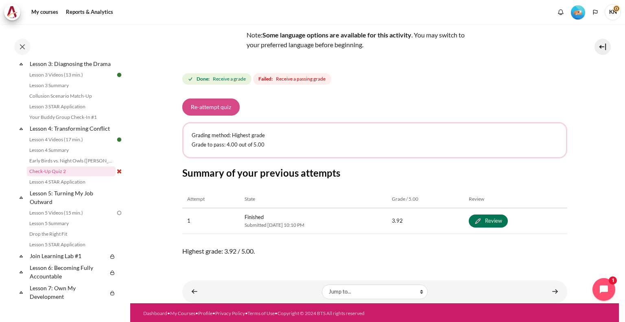
click at [231, 108] on button "Re-attempt quiz" at bounding box center [210, 107] width 57 height 17
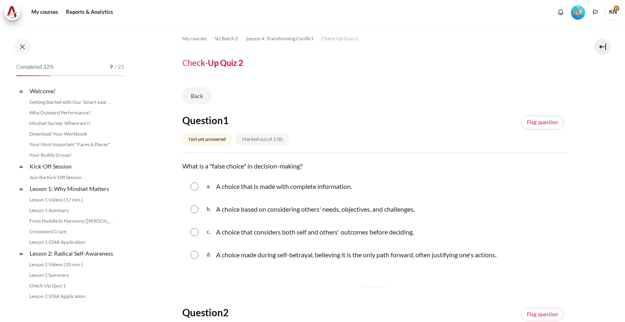
scroll to position [244, 0]
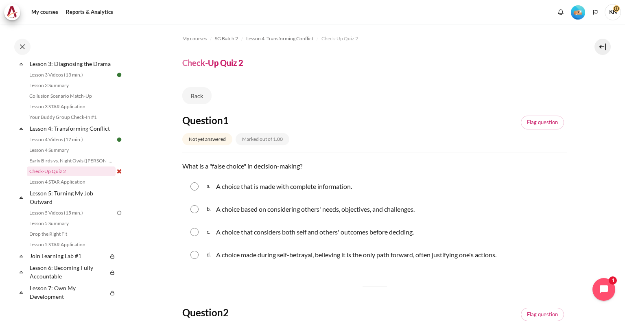
click at [199, 261] on div "d. A choice made during self-betrayal, believing it is the only path forward, o…" at bounding box center [374, 254] width 385 height 21
click at [195, 257] on input "Content" at bounding box center [195, 255] width 8 height 8
radio input "true"
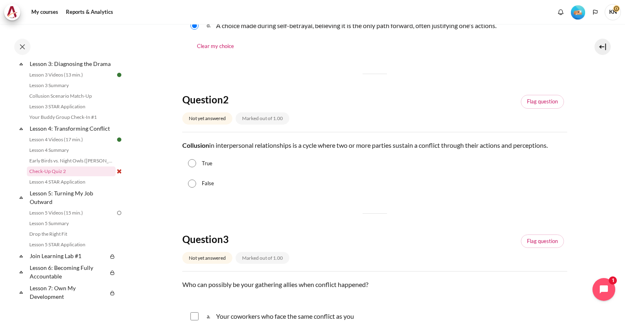
scroll to position [272, 0]
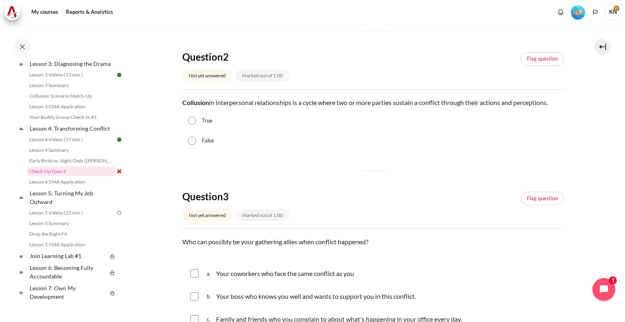
click at [194, 121] on input "True" at bounding box center [192, 120] width 8 height 8
radio input "true"
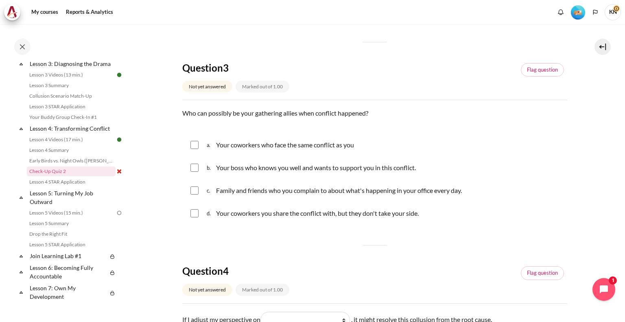
scroll to position [402, 0]
click at [191, 138] on div "a. Your coworkers who face the same conflict as you" at bounding box center [374, 144] width 385 height 21
click at [195, 145] on input "Content" at bounding box center [195, 144] width 8 height 8
checkbox input "true"
click at [193, 168] on input "Content" at bounding box center [195, 167] width 8 height 8
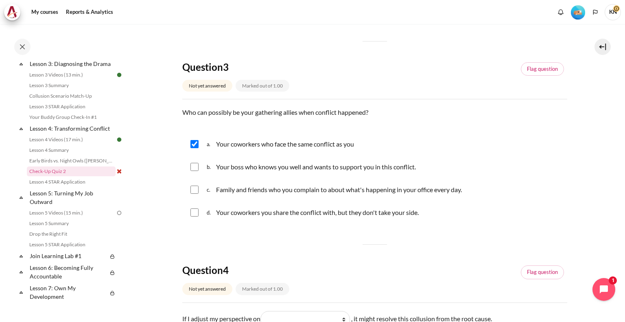
checkbox input "true"
click at [194, 191] on input "Content" at bounding box center [195, 190] width 8 height 8
checkbox input "true"
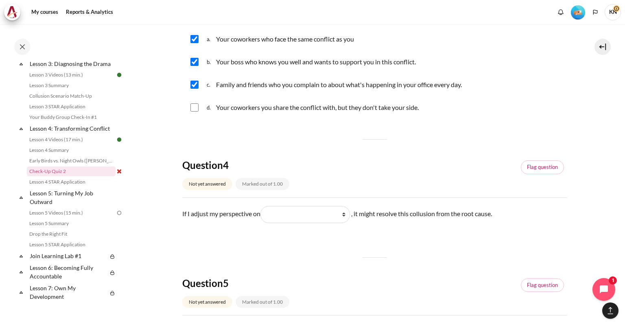
scroll to position [508, 0]
click at [297, 213] on select "What they do What I see and feel about what they do What I do What they see and…" at bounding box center [306, 213] width 90 height 17
select select "2"
click at [263, 205] on select "What they do What I see and feel about what they do What I do What they see and…" at bounding box center [306, 213] width 90 height 17
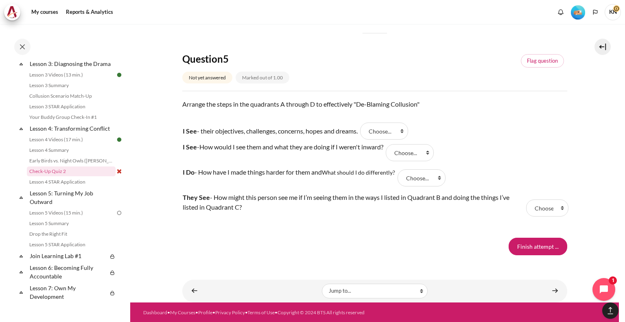
scroll to position [731, 0]
click at [549, 211] on select "Choose... D A B C" at bounding box center [548, 208] width 42 height 17
click at [531, 205] on select "Choose... D A B C" at bounding box center [548, 208] width 42 height 17
click at [511, 167] on tr "I Do - How have I made things harder for them and What should I do differently?…" at bounding box center [374, 177] width 385 height 25
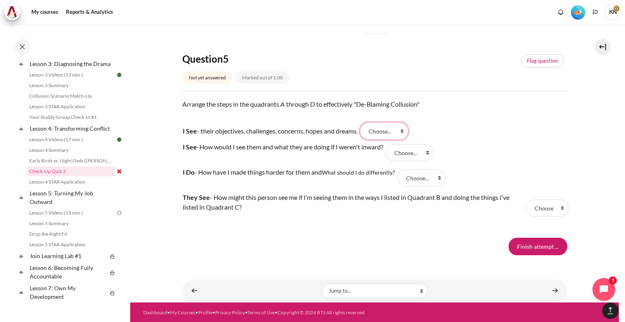
click at [404, 131] on select "Choose... D A B C" at bounding box center [384, 131] width 48 height 17
select select "2"
click at [365, 123] on select "Choose... D A B C" at bounding box center [384, 131] width 48 height 17
click at [430, 153] on select "Choose... D A B C" at bounding box center [410, 152] width 48 height 17
select select "2"
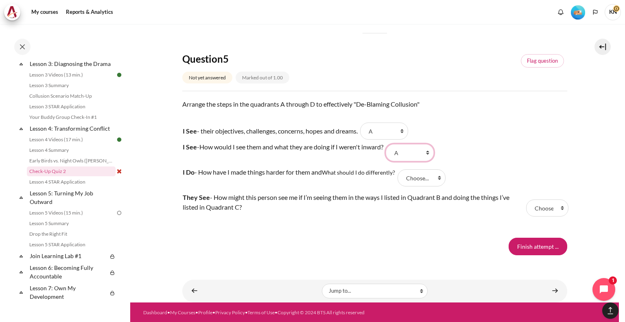
click at [391, 144] on select "Choose... D A B C" at bounding box center [410, 152] width 48 height 17
click at [439, 178] on select "Choose... D A B C" at bounding box center [422, 177] width 48 height 17
select select "3"
click at [400, 169] on select "Choose... D A B C" at bounding box center [422, 177] width 48 height 17
click at [540, 206] on select "Choose... D A B C" at bounding box center [548, 208] width 42 height 17
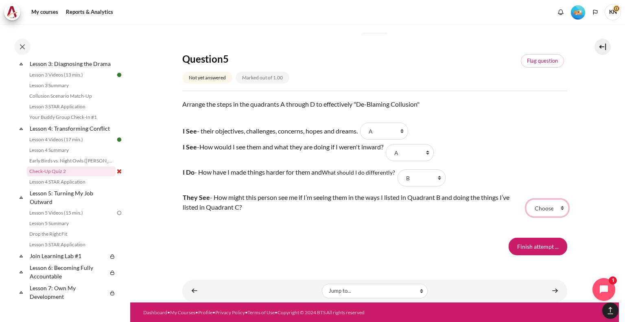
select select "1"
click at [527, 200] on select "Choose... D A B C" at bounding box center [548, 208] width 42 height 17
drag, startPoint x: 403, startPoint y: 130, endPoint x: 380, endPoint y: 175, distance: 50.1
click at [380, 175] on tbody "I See - their objectives, challenges, concerns, hopes and dreams. Answer 1 Ques…" at bounding box center [374, 173] width 385 height 103
select select "3"
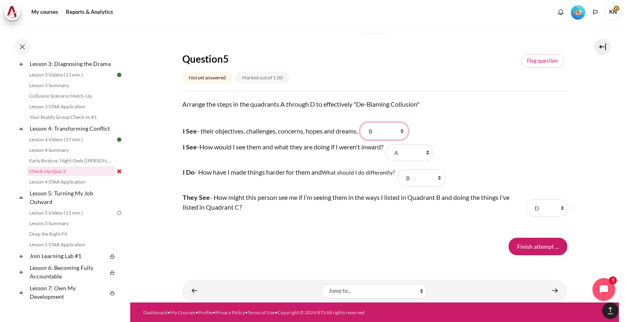
click at [365, 123] on select "Choose... D A B C" at bounding box center [384, 131] width 48 height 17
click at [429, 154] on select "Choose... D A B C" at bounding box center [410, 152] width 48 height 17
select select "3"
click at [391, 144] on select "Choose... D A B C" at bounding box center [410, 152] width 48 height 17
click at [432, 181] on select "Choose... D A B C" at bounding box center [422, 177] width 48 height 17
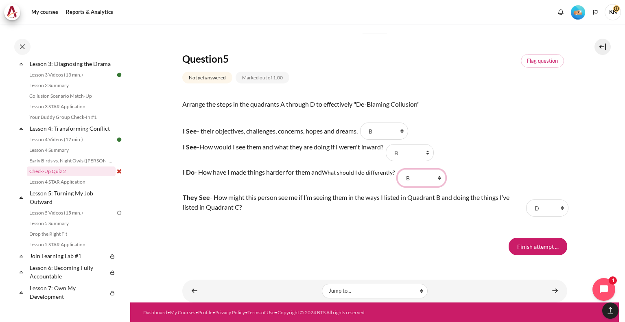
select select "4"
click at [400, 169] on select "Choose... D A B C" at bounding box center [422, 177] width 48 height 17
click at [520, 248] on input "Finish attempt ..." at bounding box center [538, 246] width 59 height 17
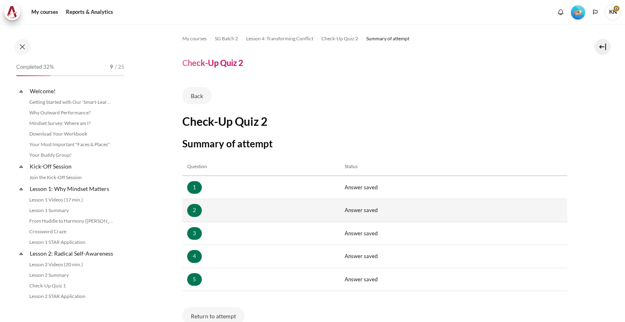
scroll to position [244, 0]
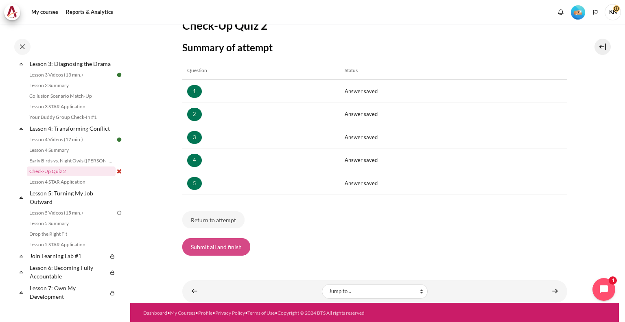
click at [237, 246] on button "Submit all and finish" at bounding box center [216, 246] width 68 height 17
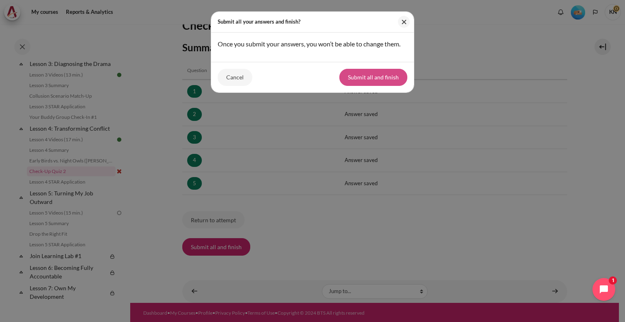
click at [389, 83] on button "Submit all and finish" at bounding box center [374, 77] width 68 height 17
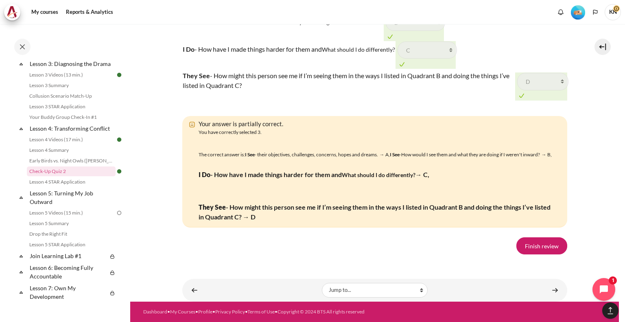
scroll to position [1386, 0]
click at [528, 255] on link "Finish review" at bounding box center [542, 245] width 51 height 17
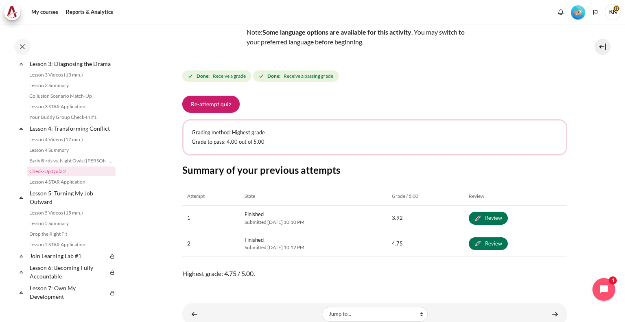
scroll to position [115, 0]
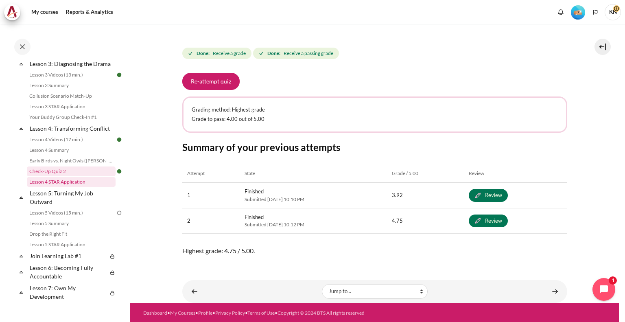
click at [77, 187] on link "Lesson 4 STAR Application" at bounding box center [71, 182] width 89 height 10
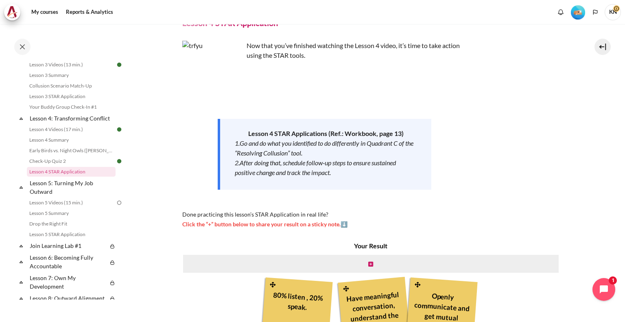
scroll to position [42, 0]
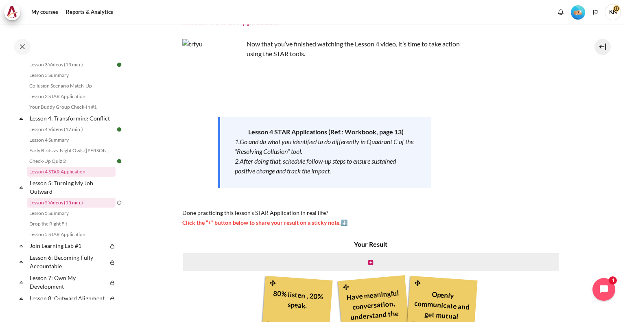
click at [68, 208] on link "Lesson 5 Videos (15 min.)" at bounding box center [71, 203] width 89 height 10
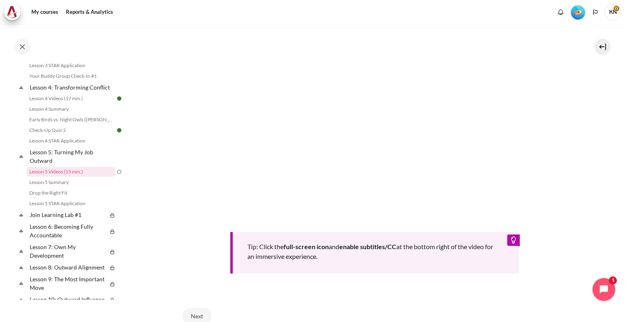
scroll to position [240, 0]
click at [83, 177] on link "Lesson 5 Videos (15 min.)" at bounding box center [71, 172] width 89 height 10
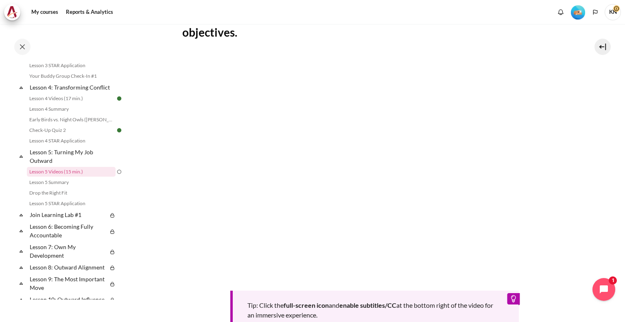
scroll to position [180, 0]
click at [587, 221] on section "My courses SG Batch 2 Lesson 5: Turning My Job Outward Lesson 5 Videos (15 min.…" at bounding box center [374, 142] width 489 height 597
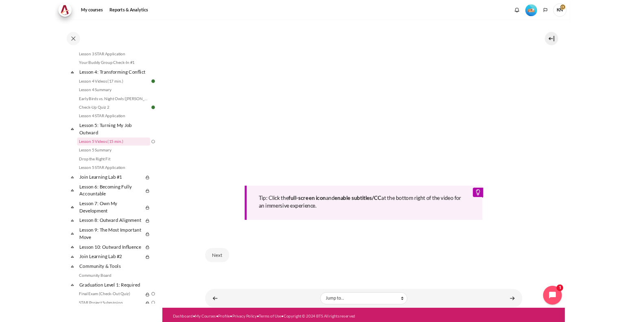
scroll to position [245, 0]
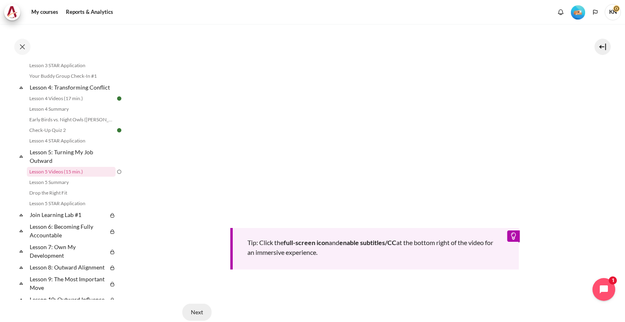
click at [205, 310] on button "Next" at bounding box center [196, 312] width 29 height 17
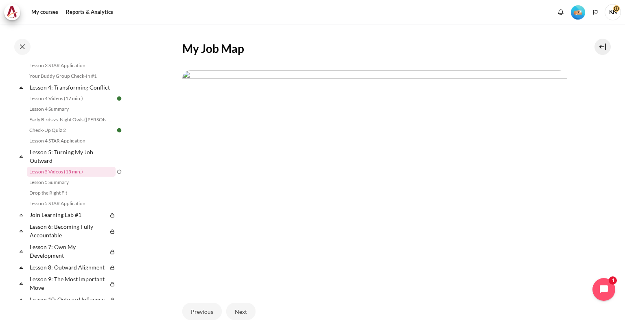
scroll to position [137, 0]
click at [236, 307] on button "Next" at bounding box center [240, 311] width 29 height 17
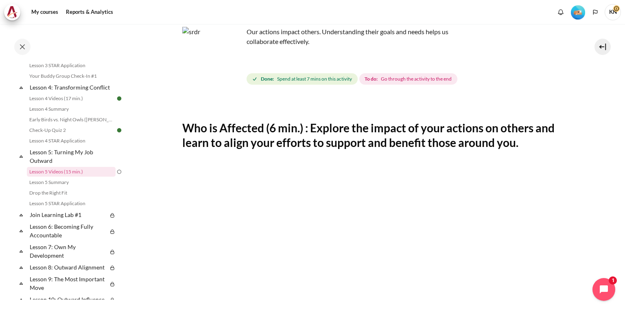
scroll to position [186, 0]
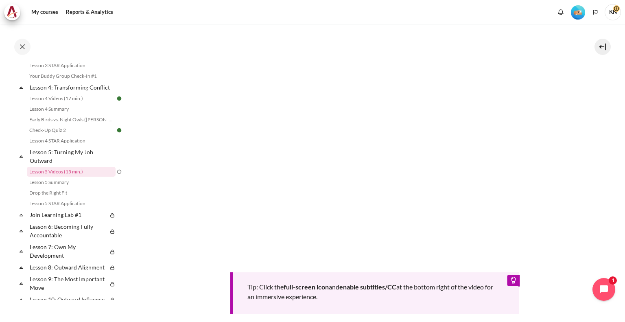
click at [573, 216] on section "My courses SG Batch 2 Lesson 5: Turning My Job Outward Lesson 5 Videos (15 min.…" at bounding box center [374, 129] width 489 height 582
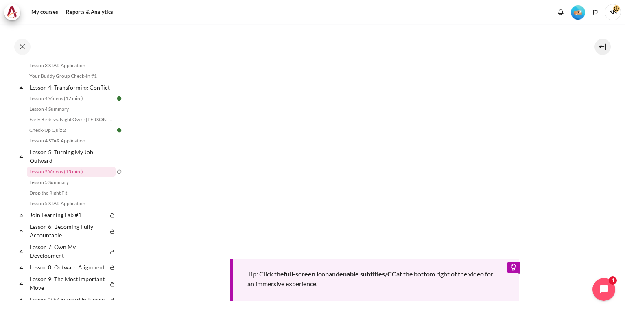
scroll to position [257, 0]
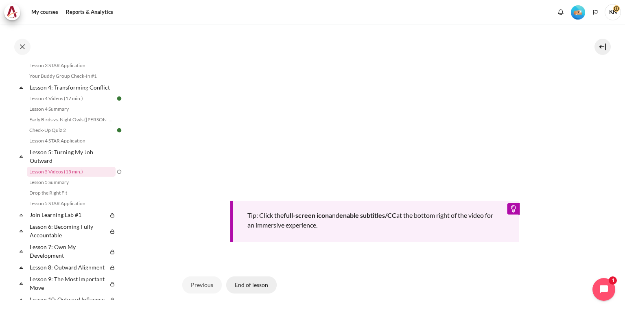
click at [249, 285] on button "End of lesson" at bounding box center [251, 285] width 50 height 17
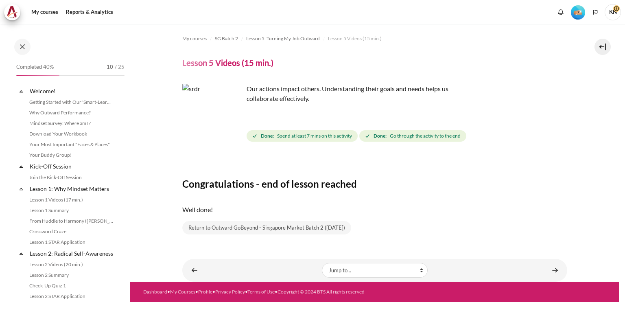
scroll to position [285, 0]
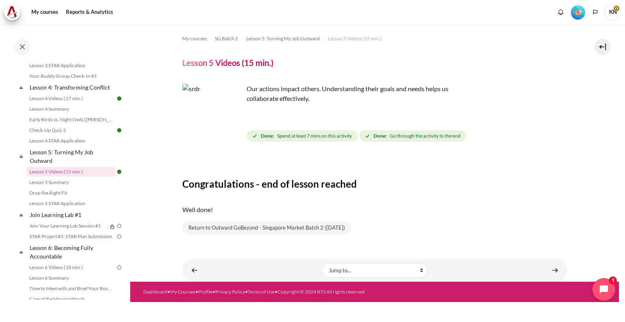
click at [67, 197] on li "Drop the Right Fit" at bounding box center [75, 193] width 97 height 11
click at [62, 187] on link "Lesson 5 Summary" at bounding box center [71, 183] width 89 height 10
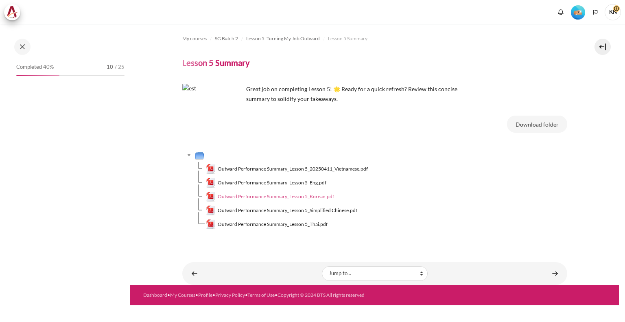
scroll to position [296, 0]
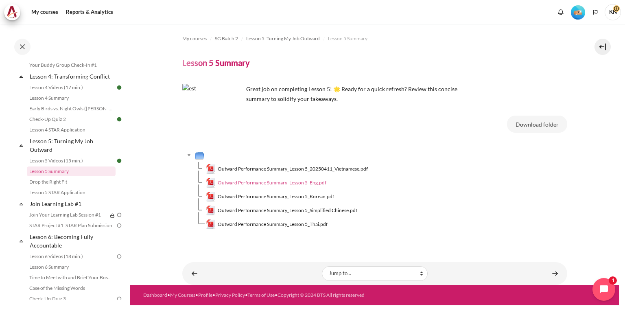
click at [298, 181] on span "Outward Performance Summary_Lesson 5_Eng.pdf" at bounding box center [272, 182] width 109 height 7
click at [70, 186] on link "Drop the Right Fit" at bounding box center [71, 182] width 89 height 10
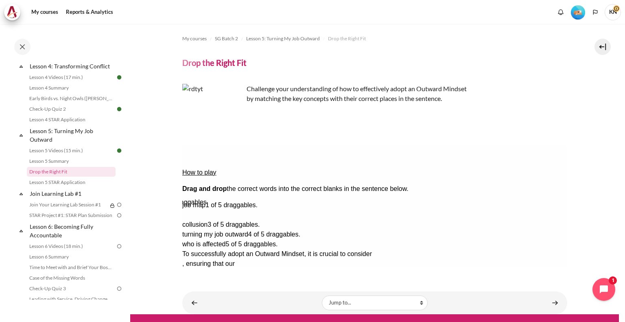
drag, startPoint x: 538, startPoint y: 191, endPoint x: 435, endPoint y: 169, distance: 106.3
drag, startPoint x: 507, startPoint y: 177, endPoint x: 390, endPoint y: 160, distance: 118.5
click at [247, 259] on div "Drop Zone 1. Drop Zone 1 is empty." at bounding box center [214, 259] width 65 height 0
click at [490, 200] on div "what I do and who I impact" at bounding box center [374, 205] width 385 height 10
click at [247, 259] on div "Drop Zone 1. Drop Zone 1 is empty." at bounding box center [214, 259] width 65 height 0
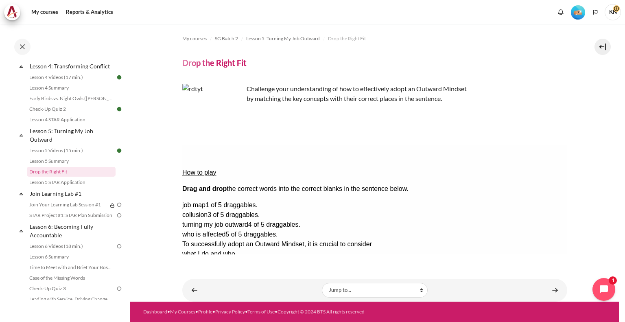
click at [247, 249] on div "what I do and who..." at bounding box center [214, 254] width 65 height 10
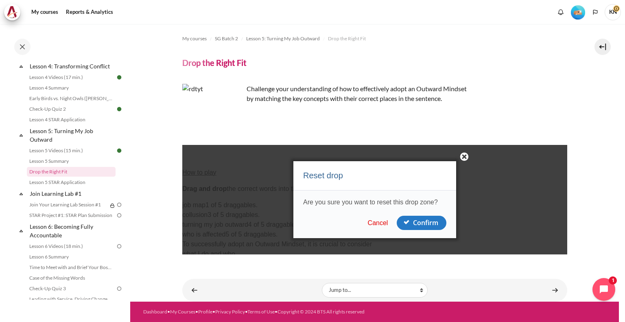
click at [381, 221] on button "Cancel" at bounding box center [377, 223] width 25 height 8
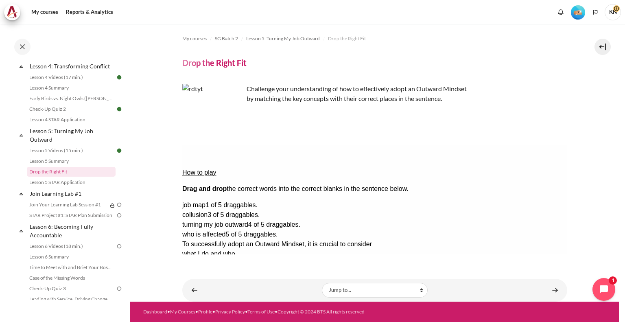
click at [205, 202] on span "job map" at bounding box center [193, 205] width 23 height 7
click at [236, 269] on div "Drop Zone 2. Drop Zone 2 is empty." at bounding box center [214, 269] width 65 height 0
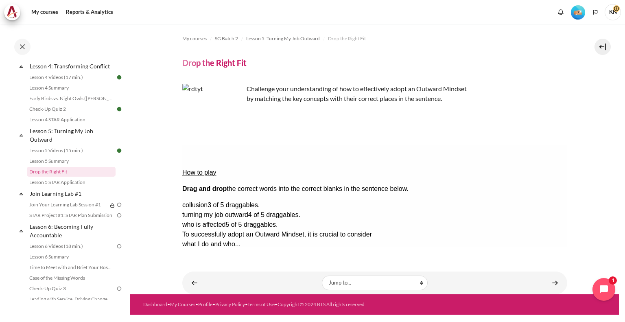
click at [247, 239] on div "what I do and who..." at bounding box center [214, 244] width 65 height 10
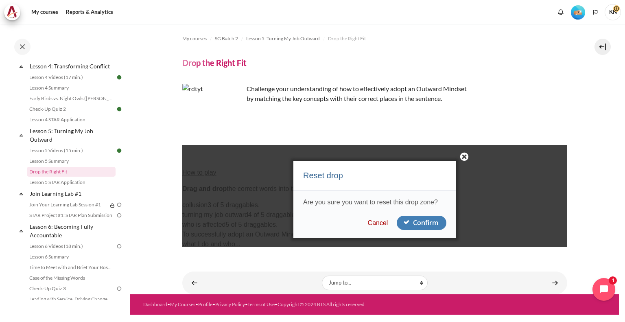
click at [414, 219] on button "Confirm" at bounding box center [422, 223] width 50 height 14
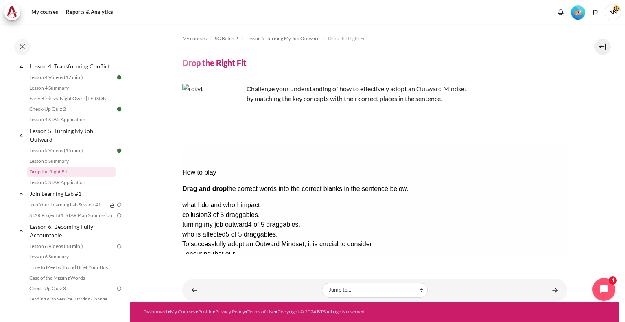
click at [207, 211] on span "collusion" at bounding box center [194, 214] width 25 height 7
click at [247, 249] on div "Drop Zone 1 is empty." at bounding box center [214, 249] width 65 height 0
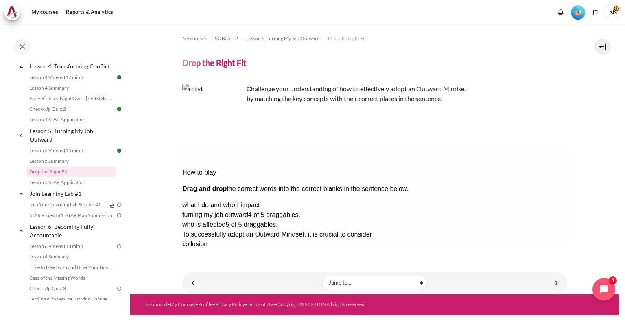
click at [248, 211] on span "turning my job outward" at bounding box center [215, 214] width 66 height 7
click at [236, 279] on div "Drop Zone 3. Drop Zone 3 is empty." at bounding box center [214, 279] width 65 height 0
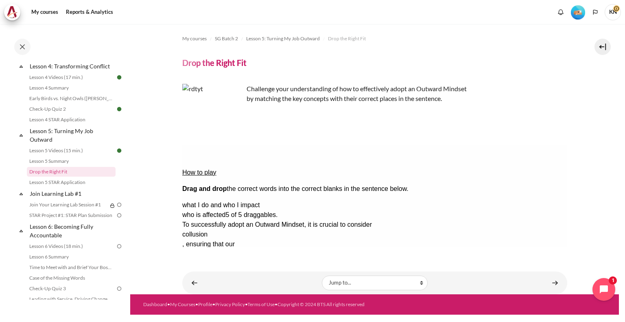
click at [518, 200] on div "what I do and who I impact" at bounding box center [374, 205] width 385 height 10
click at [247, 288] on div "Drop Zone 4. Drop Zone 4 is empty." at bounding box center [214, 288] width 65 height 0
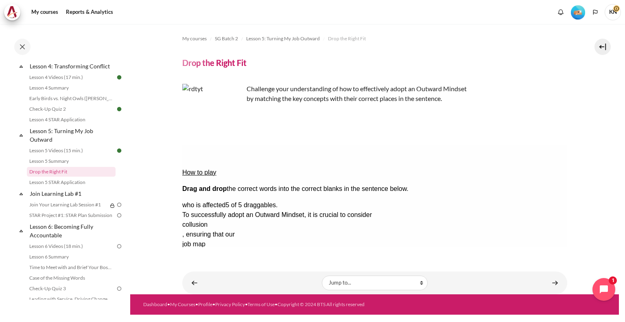
click at [225, 202] on span "who is affected" at bounding box center [203, 205] width 43 height 7
click at [247, 220] on div "collusion" at bounding box center [214, 225] width 65 height 10
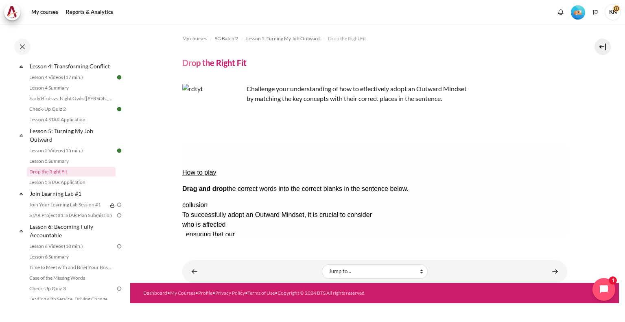
click at [238, 239] on div "job map" at bounding box center [214, 244] width 65 height 10
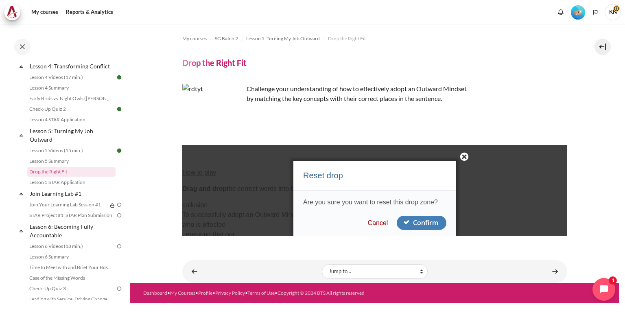
click at [421, 224] on button "Confirm" at bounding box center [422, 223] width 50 height 14
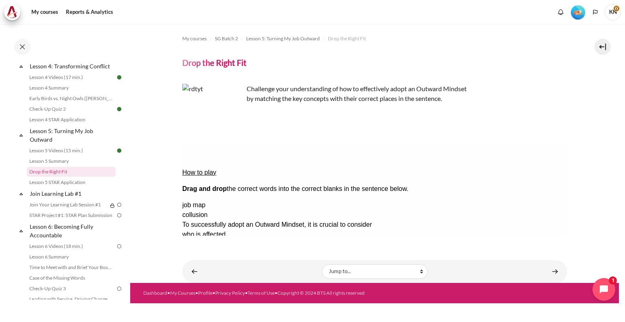
click at [247, 259] on div "turning my job ou..." at bounding box center [214, 264] width 65 height 10
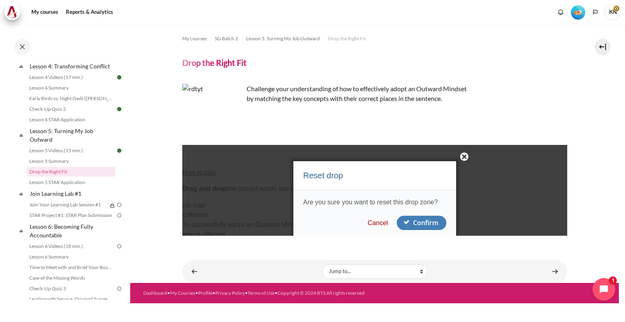
click at [428, 217] on button "Confirm" at bounding box center [422, 223] width 50 height 14
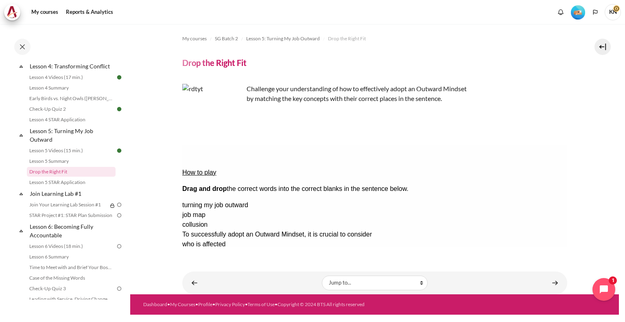
click at [533, 210] on div "job map" at bounding box center [374, 215] width 385 height 10
click at [245, 269] on div "Drop Zone 3 is empty." at bounding box center [214, 269] width 65 height 0
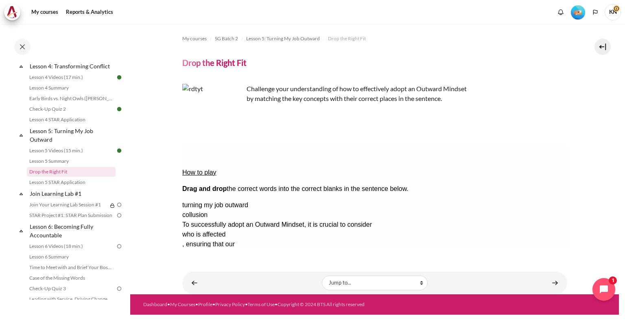
click at [247, 230] on div "who is affected" at bounding box center [214, 235] width 65 height 10
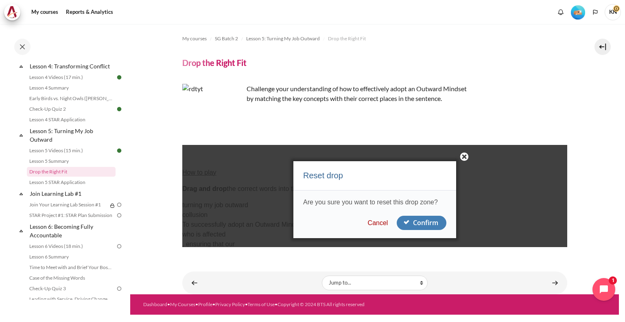
click at [421, 224] on button "Confirm" at bounding box center [422, 223] width 50 height 14
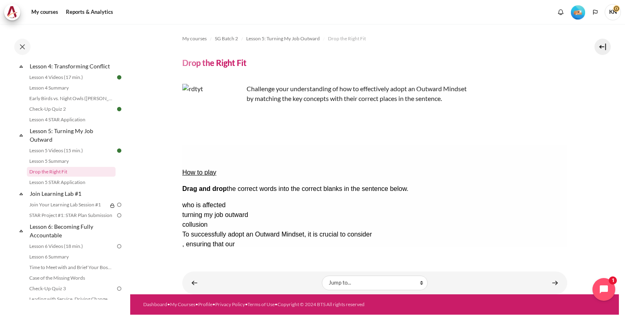
click at [234, 259] on div "job map" at bounding box center [214, 264] width 65 height 10
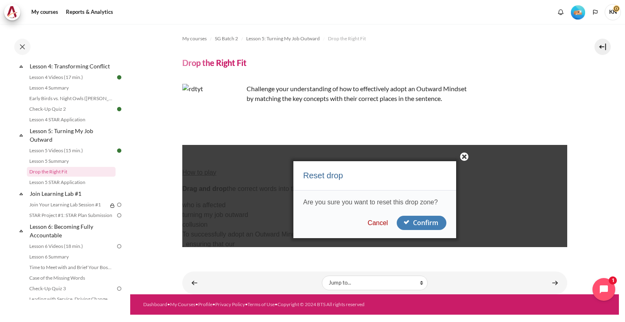
click at [436, 223] on button "Confirm" at bounding box center [422, 223] width 50 height 14
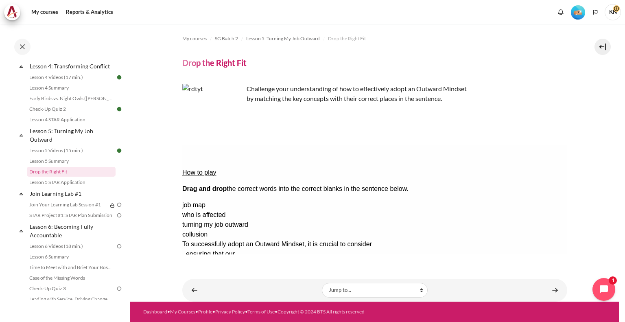
click at [531, 200] on div "job map" at bounding box center [374, 205] width 385 height 10
click at [247, 249] on div "Drop Zone 1 is empty." at bounding box center [214, 249] width 65 height 0
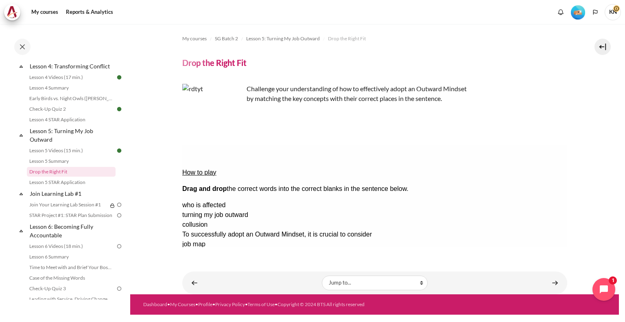
click at [247, 279] on div "what I do and who..." at bounding box center [214, 284] width 65 height 10
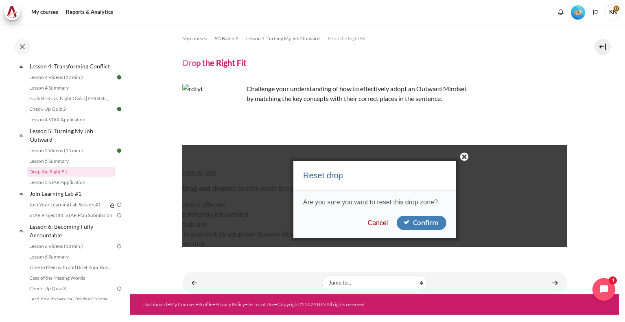
click at [424, 223] on button "Confirm" at bounding box center [422, 223] width 50 height 14
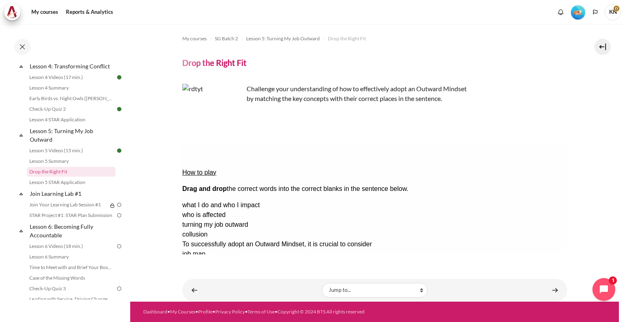
click at [518, 200] on div "what I do and who I impact" at bounding box center [374, 205] width 385 height 10
click at [247, 269] on div "Drop Zone 2 is empty." at bounding box center [214, 269] width 65 height 0
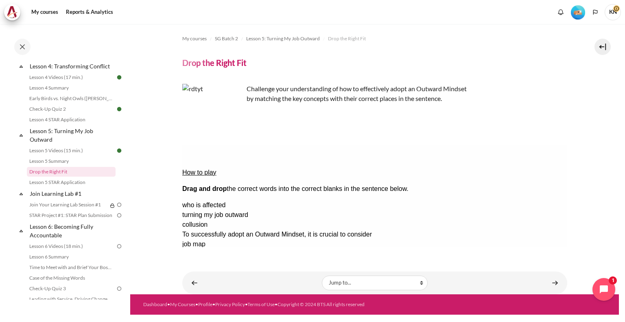
click at [530, 210] on div "turning my job outward" at bounding box center [374, 215] width 385 height 10
click at [517, 210] on div "turning my job outward" at bounding box center [374, 215] width 385 height 10
click at [247, 239] on div "job map" at bounding box center [214, 244] width 65 height 10
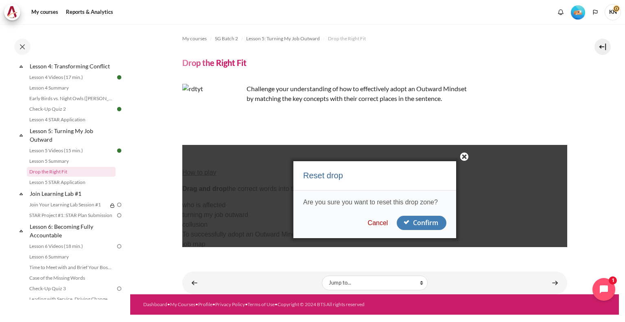
click at [427, 224] on button "Confirm" at bounding box center [422, 223] width 50 height 14
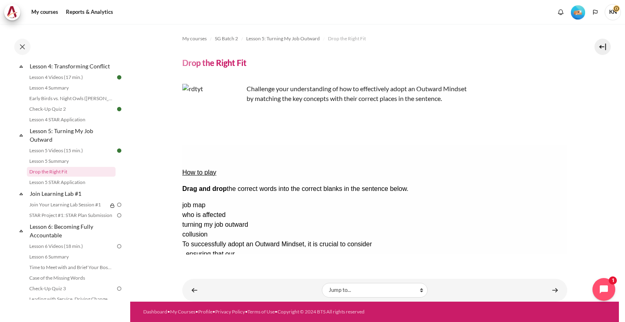
click at [521, 220] on div "turning my job outward" at bounding box center [374, 225] width 385 height 10
click at [247, 249] on div "Drop Zone 1 is empty." at bounding box center [214, 249] width 65 height 0
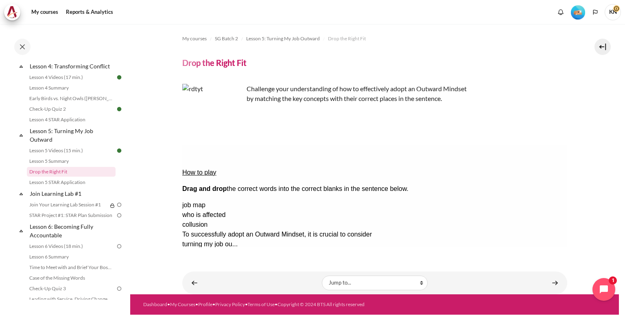
click at [544, 200] on div "job map" at bounding box center [374, 205] width 385 height 10
click at [219, 279] on div "Drop Zone 3 is empty." at bounding box center [214, 279] width 65 height 0
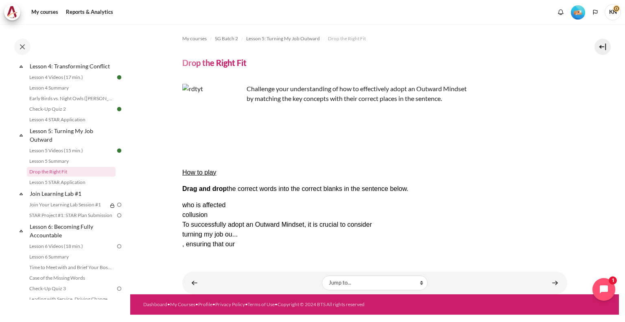
click at [539, 200] on div "who is affected" at bounding box center [374, 205] width 385 height 10
click at [247, 288] on div "Drop Zone 4 is empty." at bounding box center [214, 288] width 65 height 0
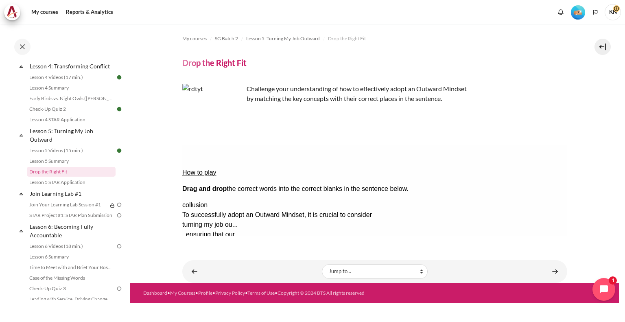
click at [204, 299] on button "Check Check the answers. The responses will be marked as correct, incorrect, or…" at bounding box center [193, 303] width 22 height 9
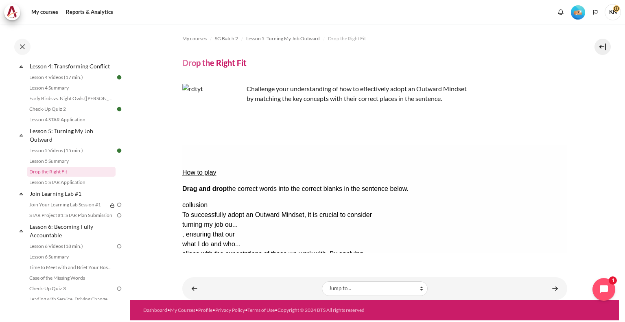
click at [242, 322] on button "Retry Retry the task. Reset all responses and start the task over again." at bounding box center [232, 328] width 20 height 9
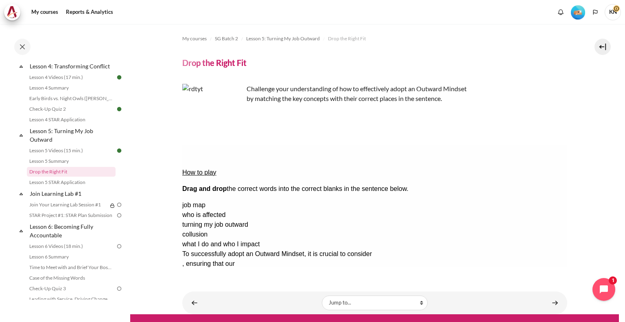
click at [523, 200] on div "job map" at bounding box center [374, 205] width 385 height 10
click at [247, 259] on div "Drop Zone 1 is empty." at bounding box center [214, 259] width 65 height 0
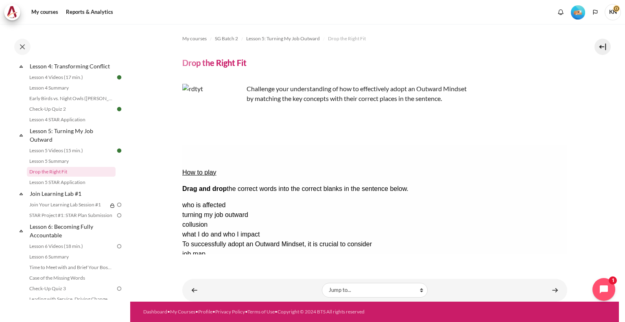
click at [516, 200] on div "who is affected" at bounding box center [374, 205] width 385 height 10
click at [247, 288] on div "Drop Zone 4 is empty." at bounding box center [214, 288] width 65 height 0
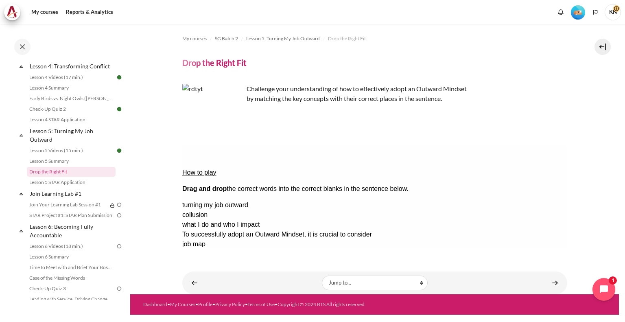
click at [511, 220] on div "what I do and who I impact" at bounding box center [374, 225] width 385 height 10
click at [234, 269] on div "Drop Zone 3 is empty." at bounding box center [214, 269] width 65 height 0
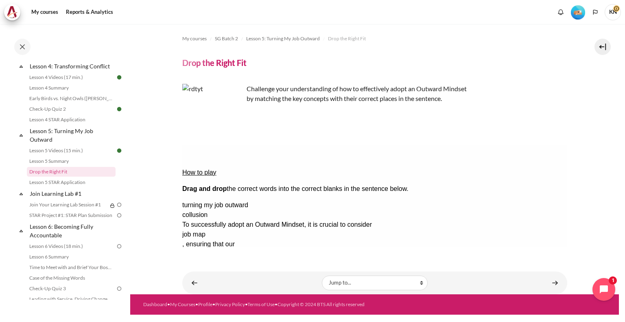
click at [517, 210] on div "collusion" at bounding box center [374, 215] width 385 height 10
click at [239, 249] on div "Drop Zone 2 is empty." at bounding box center [214, 249] width 65 height 0
click at [328, 298] on div "Check Check the answers. The responses will be marked as correct, incorrect, or…" at bounding box center [374, 303] width 385 height 10
click at [204, 299] on button "Check Check the answers. The responses will be marked as correct, incorrect, or…" at bounding box center [193, 303] width 22 height 9
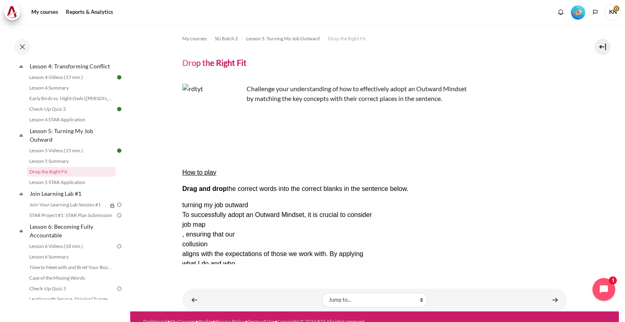
click at [242, 322] on button "Retry Retry the task. Reset all responses and start the task over again." at bounding box center [232, 328] width 20 height 9
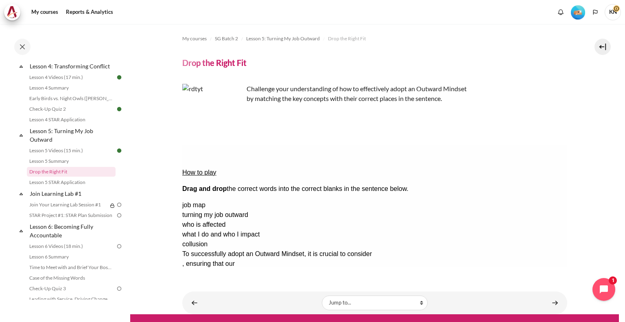
click at [509, 230] on div "what I do and who I impact" at bounding box center [374, 235] width 385 height 10
click at [247, 259] on div "Drop Zone 1 is empty." at bounding box center [214, 259] width 65 height 0
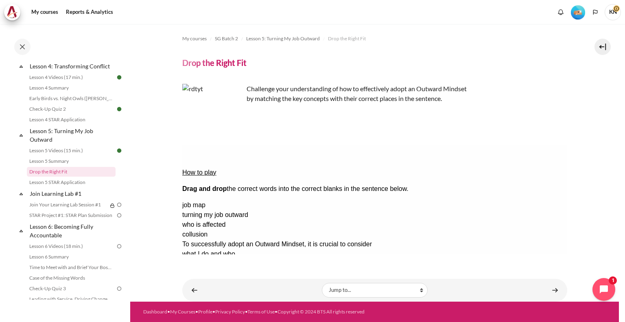
click at [521, 220] on div "who is affected" at bounding box center [374, 225] width 385 height 10
click at [247, 288] on div "Drop Zone 4 is empty." at bounding box center [214, 288] width 65 height 0
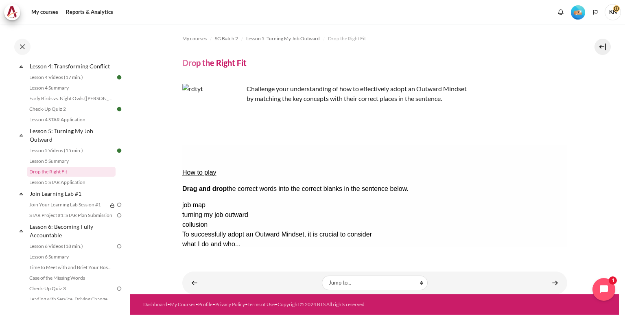
click at [512, 200] on div "job map" at bounding box center [374, 205] width 385 height 10
click at [247, 259] on div "Drop Zone 2 is empty." at bounding box center [214, 259] width 65 height 0
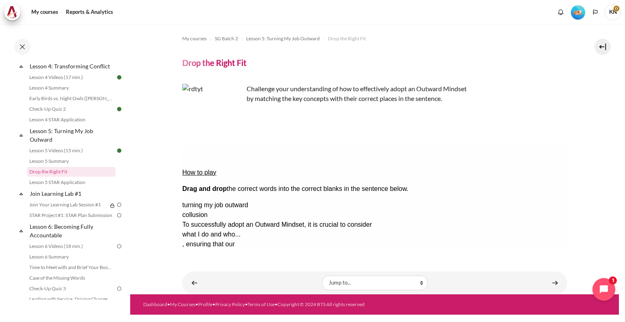
click at [520, 200] on div "turning my job outward" at bounding box center [374, 205] width 385 height 10
click at [244, 269] on div "Drop Zone 3 is empty." at bounding box center [214, 269] width 65 height 0
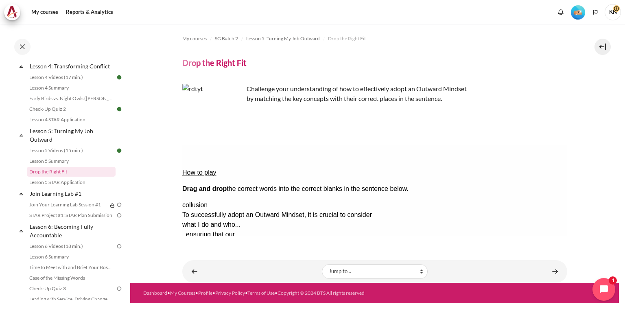
click at [204, 299] on button "Check Check the answers. The responses will be marked as correct, incorrect, or…" at bounding box center [193, 303] width 22 height 9
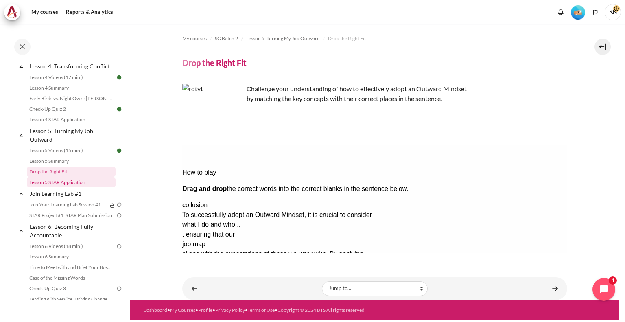
click at [80, 187] on link "Lesson 5 STAR Application" at bounding box center [71, 183] width 89 height 10
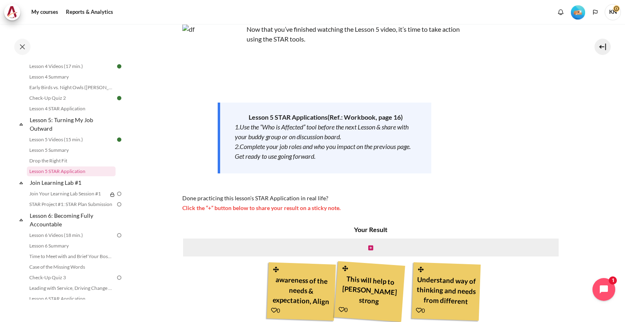
scroll to position [55, 0]
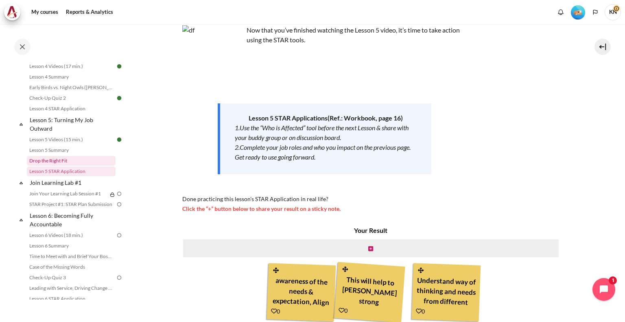
click at [73, 166] on link "Drop the Right Fit" at bounding box center [71, 161] width 89 height 10
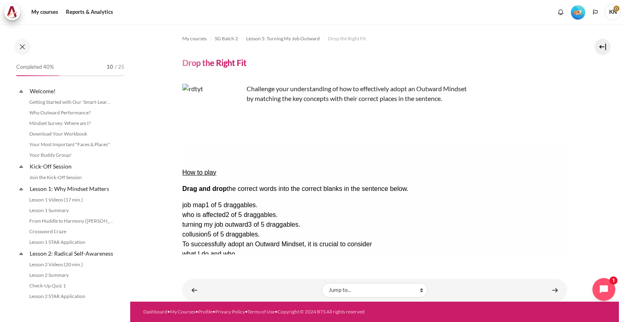
scroll to position [306, 0]
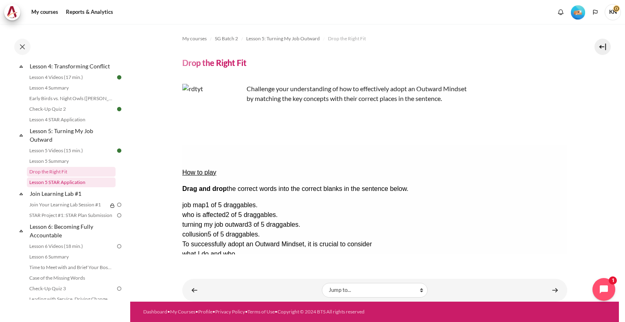
click at [54, 187] on link "Lesson 5 STAR Application" at bounding box center [71, 183] width 89 height 10
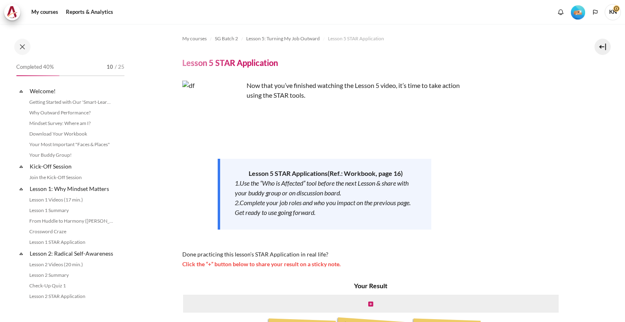
scroll to position [317, 0]
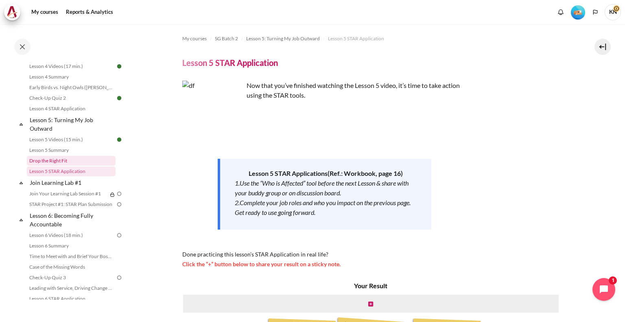
click at [62, 166] on link "Drop the Right Fit" at bounding box center [71, 161] width 89 height 10
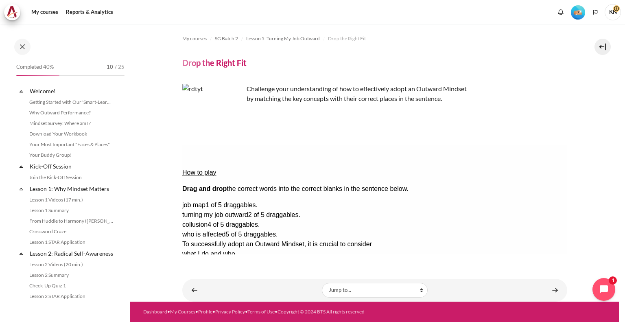
scroll to position [306, 0]
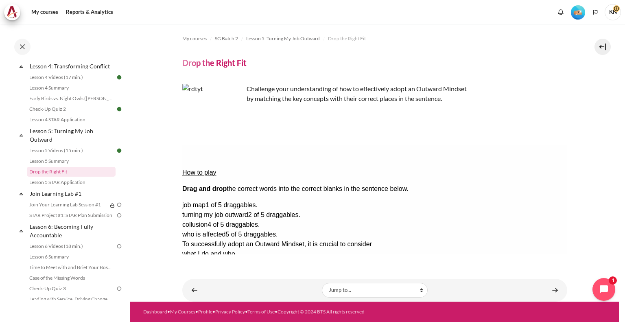
click at [225, 231] on span "who is affected" at bounding box center [203, 234] width 43 height 7
click at [247, 288] on div "Drop Zone 4. Drop Zone 4 is empty." at bounding box center [214, 288] width 65 height 0
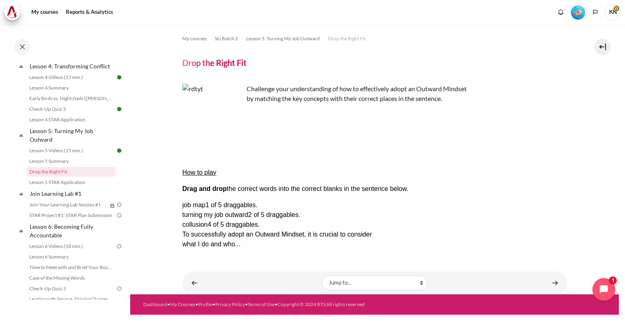
click at [248, 211] on span "turning my job outward" at bounding box center [215, 214] width 66 height 7
click at [243, 269] on div "Drop Zone 3. Drop Zone 3 is empty." at bounding box center [214, 269] width 65 height 0
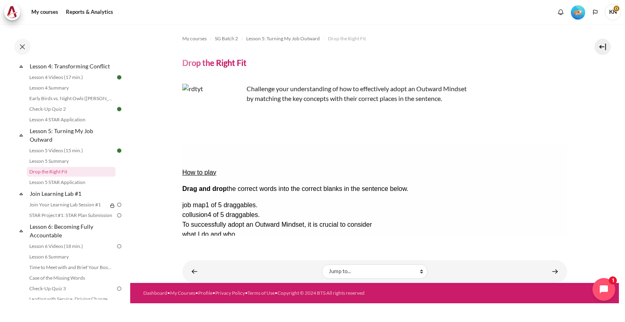
click at [205, 202] on span "job map" at bounding box center [193, 205] width 23 height 7
click at [247, 249] on div "Drop Zone 2. Drop Zone 2 is empty." at bounding box center [214, 249] width 65 height 0
click at [204, 299] on button "Check Check the answers. The responses will be marked as correct, incorrect, or…" at bounding box center [193, 303] width 22 height 9
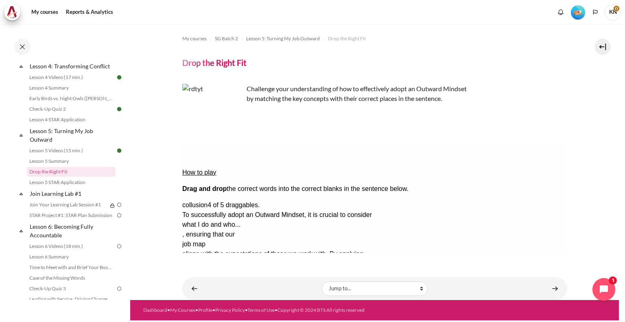
scroll to position [384, 0]
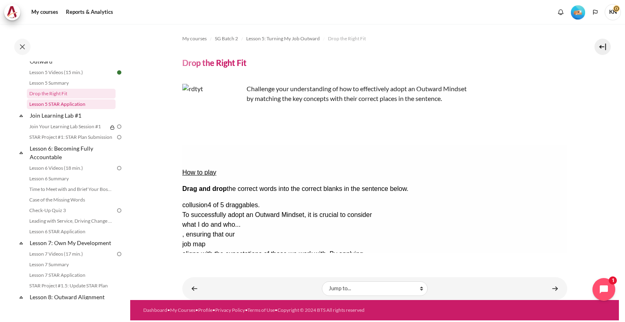
click at [77, 109] on link "Lesson 5 STAR Application" at bounding box center [71, 104] width 89 height 10
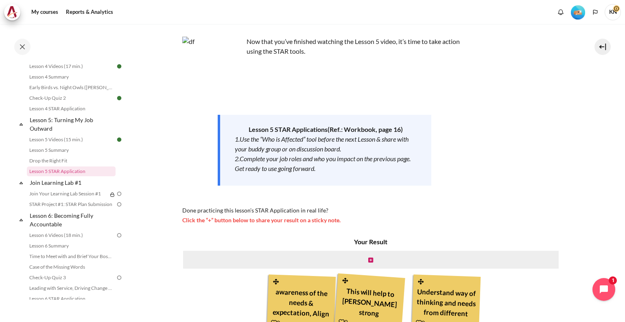
scroll to position [44, 0]
click at [67, 188] on link "Join Learning Lab #1" at bounding box center [72, 182] width 87 height 11
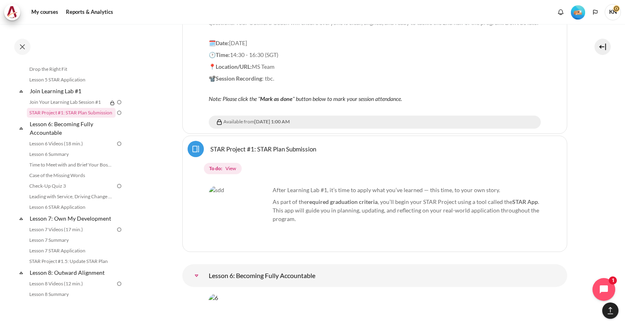
scroll to position [5156, 0]
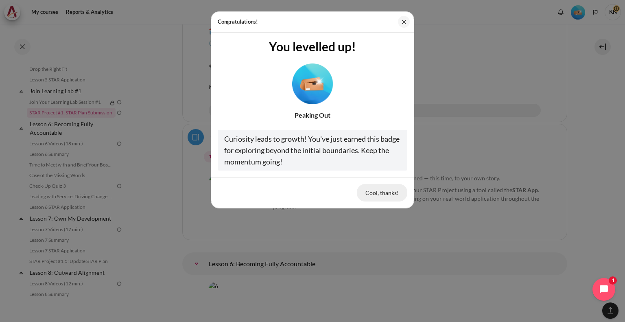
click at [390, 194] on button "Cool, thanks!" at bounding box center [382, 192] width 50 height 17
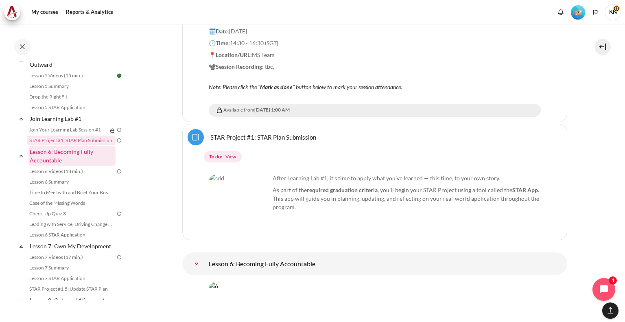
scroll to position [378, 0]
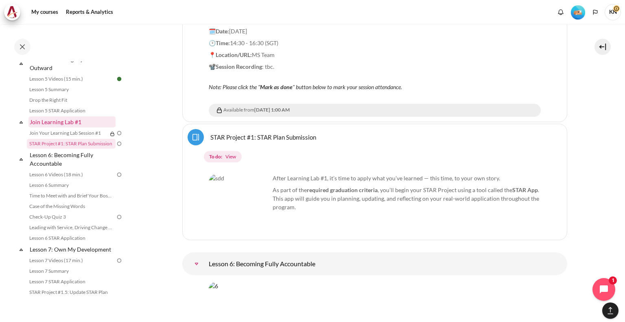
click at [61, 127] on link "Join Learning Lab #1" at bounding box center [72, 121] width 87 height 11
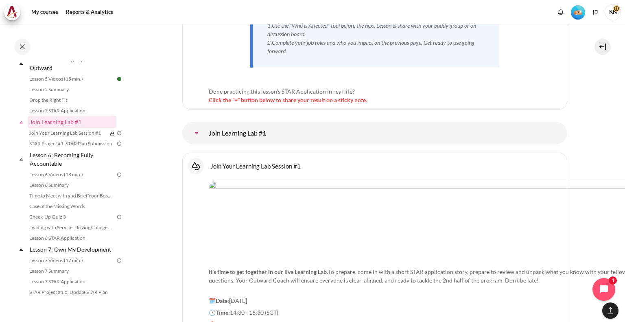
scroll to position [4879, 0]
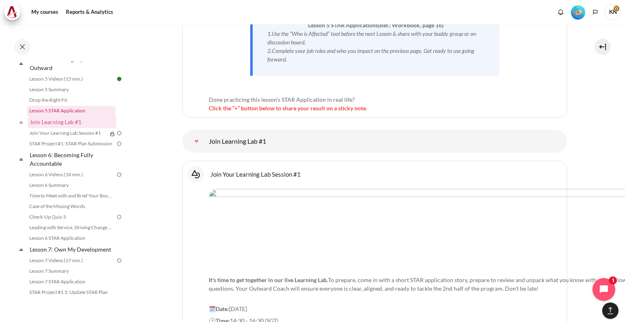
click at [84, 116] on link "Lesson 5 STAR Application" at bounding box center [71, 111] width 89 height 10
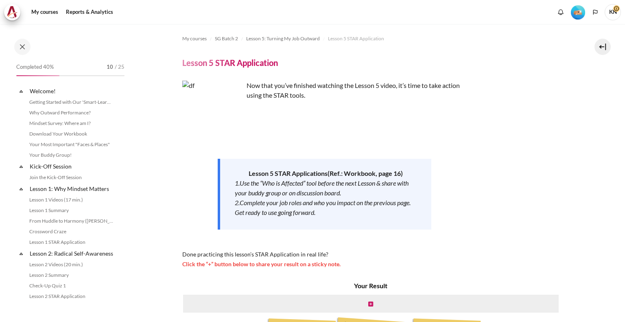
scroll to position [317, 0]
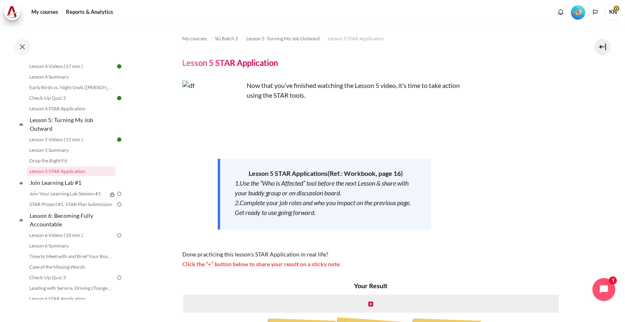
click at [615, 14] on span "KN" at bounding box center [613, 12] width 16 height 16
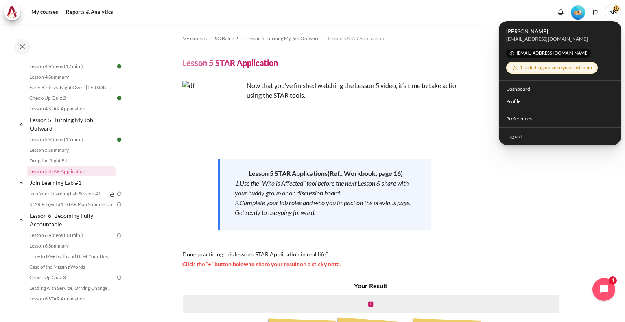
click at [576, 14] on img "Level #2" at bounding box center [578, 12] width 14 height 14
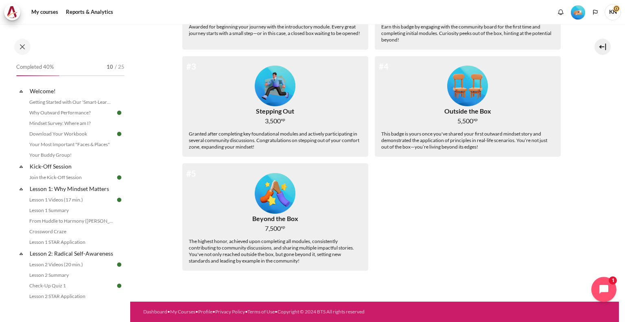
click at [602, 286] on icon "Open chat widget" at bounding box center [604, 289] width 9 height 9
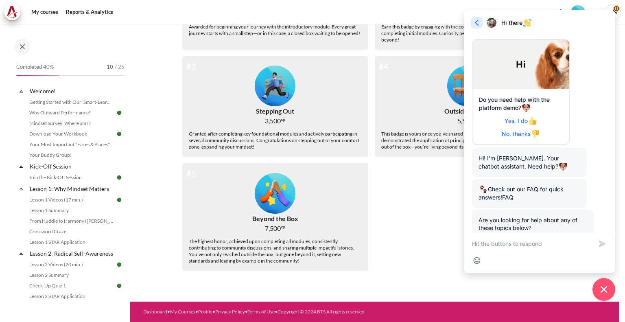
scroll to position [51, 0]
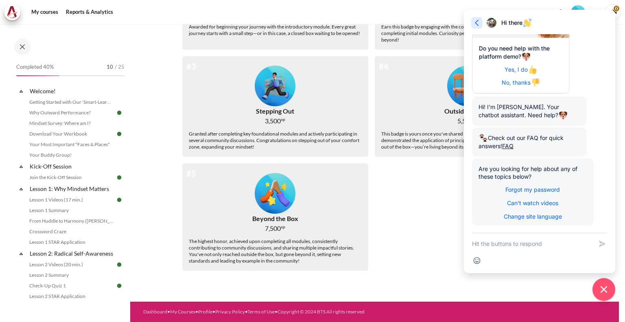
click at [478, 26] on icon "button" at bounding box center [477, 23] width 8 height 8
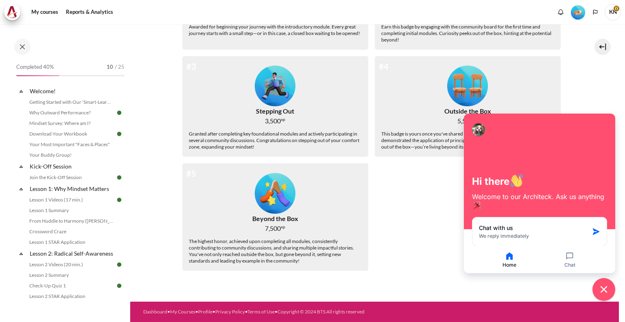
click at [433, 242] on div "#1 In the Box 0 xp Awarded for beginning your journey with the introductory mod…" at bounding box center [374, 113] width 385 height 329
click at [597, 296] on button "Close chat widget" at bounding box center [604, 289] width 25 height 25
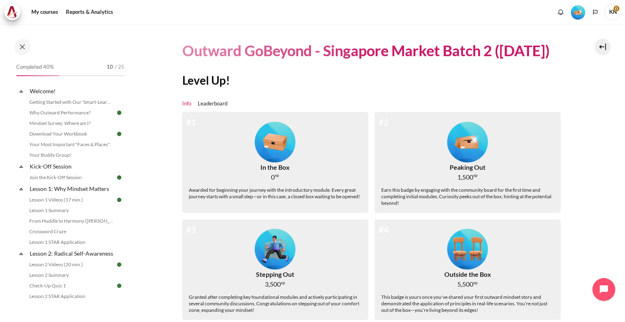
scroll to position [0, 0]
